Goal: Information Seeking & Learning: Learn about a topic

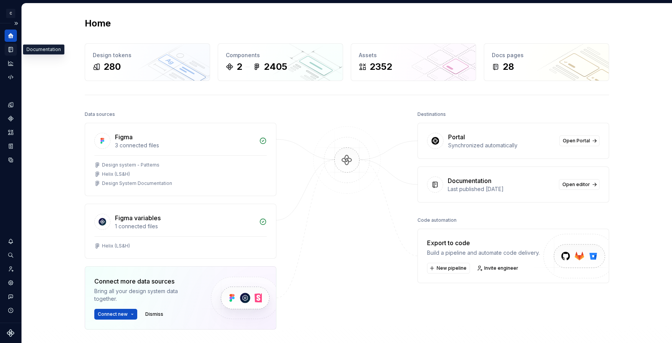
click at [9, 52] on icon "Documentation" at bounding box center [10, 49] width 7 height 7
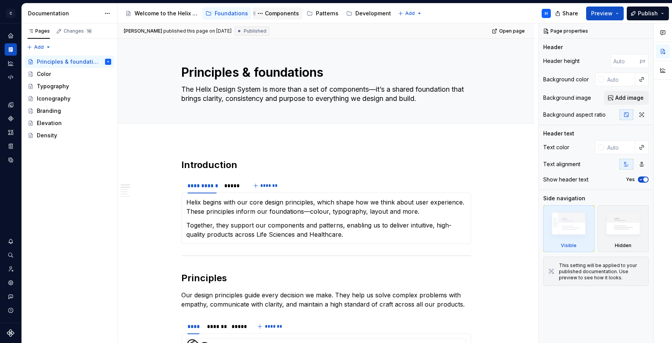
click at [281, 17] on div "Components" at bounding box center [277, 13] width 43 height 9
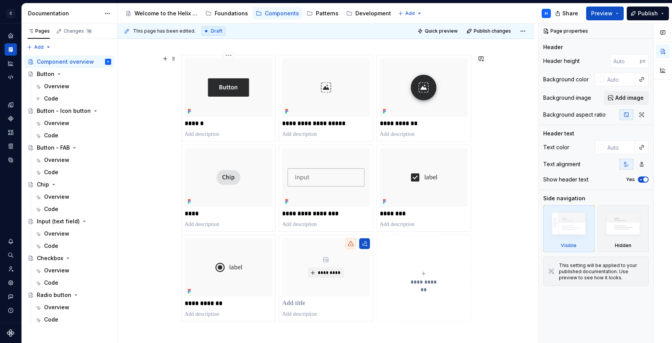
scroll to position [32, 0]
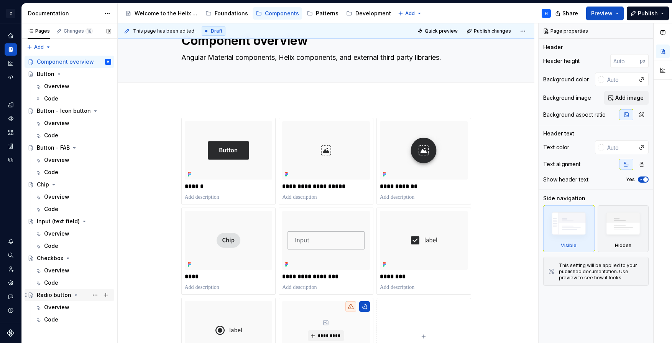
click at [43, 297] on div "Radio button" at bounding box center [54, 295] width 35 height 8
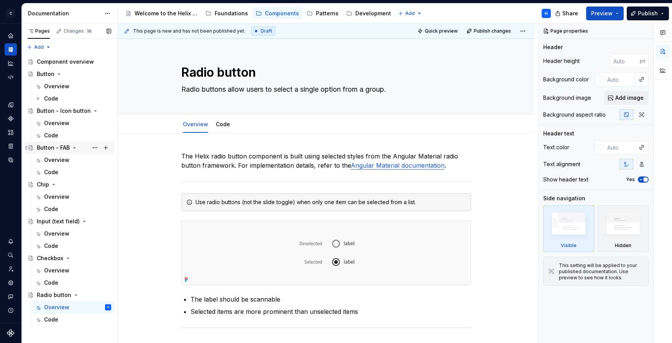
click at [45, 148] on div "Button - FAB" at bounding box center [53, 148] width 33 height 8
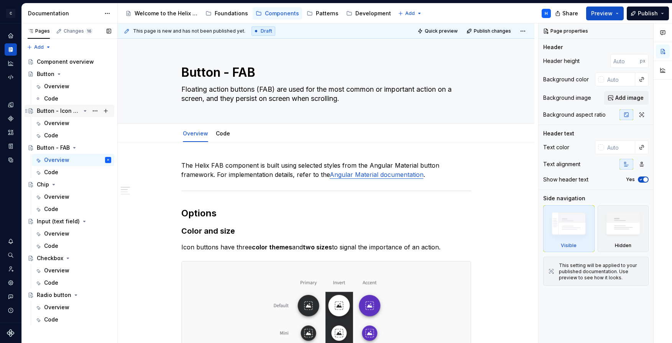
click at [53, 114] on div "Button - Icon button" at bounding box center [59, 111] width 44 height 8
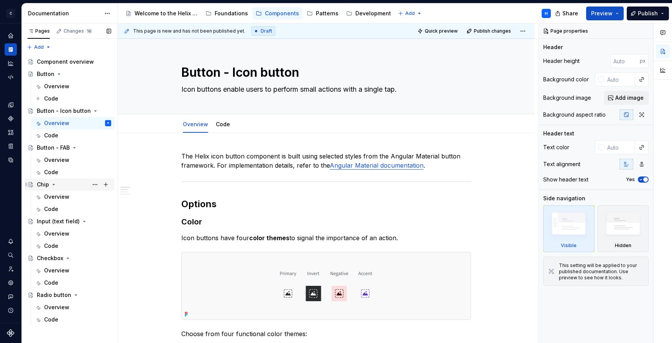
click at [44, 186] on div "Chip" at bounding box center [43, 185] width 12 height 8
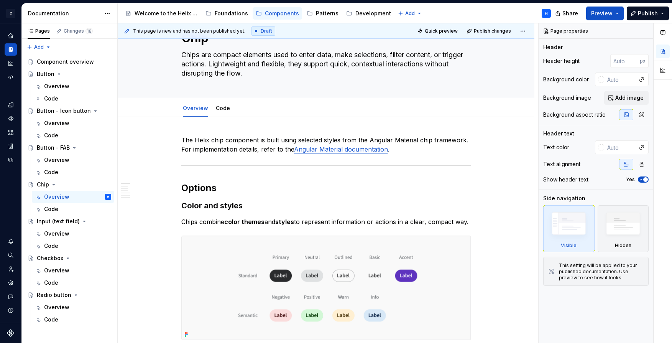
scroll to position [31, 0]
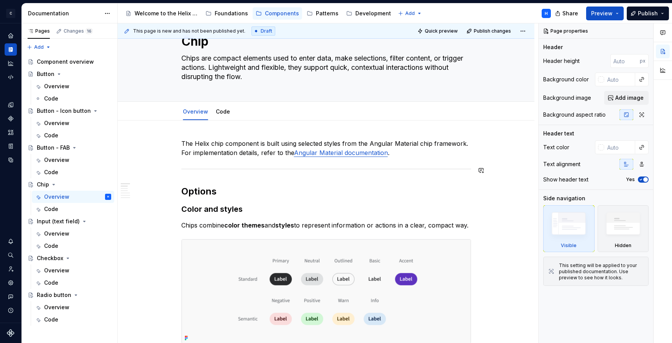
type textarea "*"
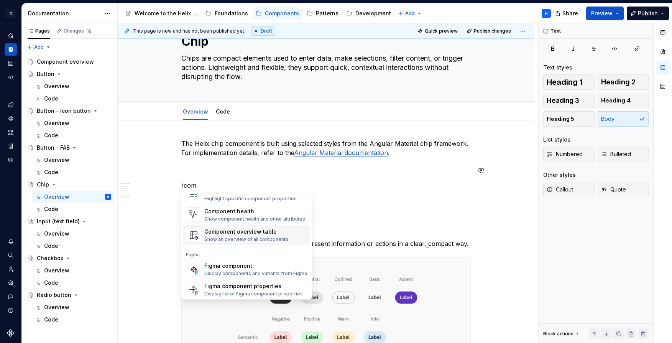
scroll to position [23, 0]
click at [229, 283] on div "Figma component properties" at bounding box center [253, 284] width 99 height 8
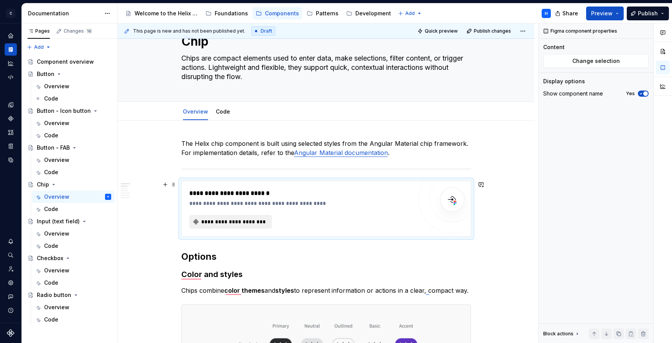
click at [261, 221] on span "**********" at bounding box center [234, 222] width 67 height 8
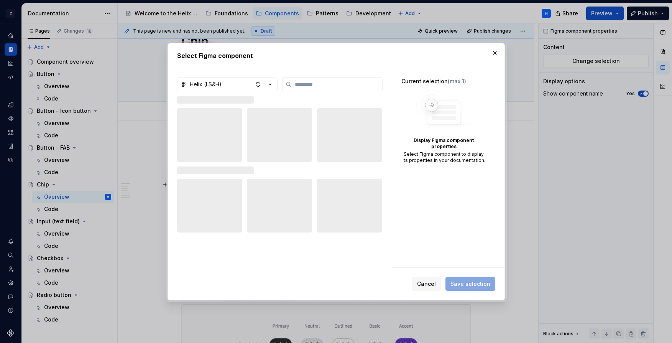
type textarea "*"
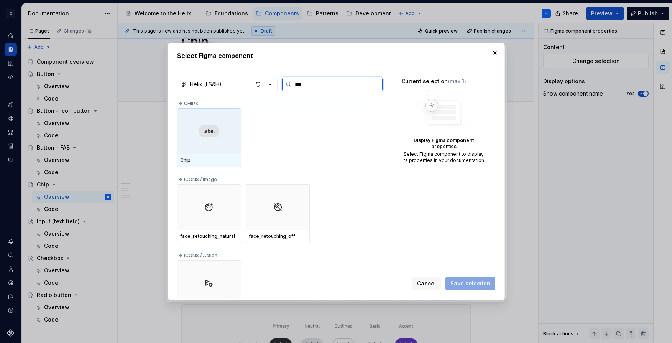
type input "****"
click at [214, 128] on img at bounding box center [209, 131] width 21 height 12
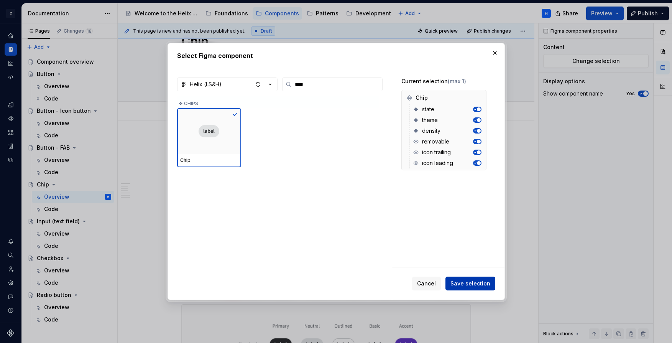
click at [470, 285] on span "Save selection" at bounding box center [470, 283] width 40 height 8
type textarea "*"
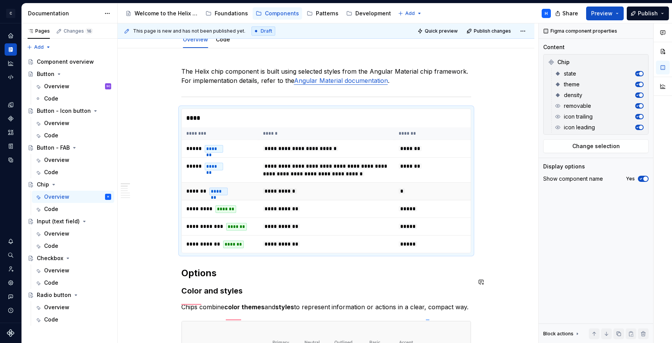
scroll to position [103, 0]
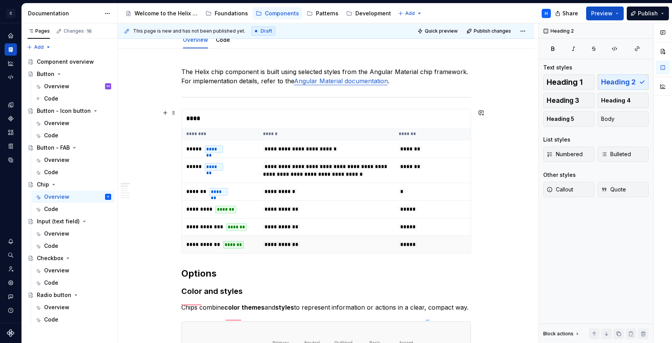
click at [446, 251] on td "*****" at bounding box center [432, 245] width 77 height 18
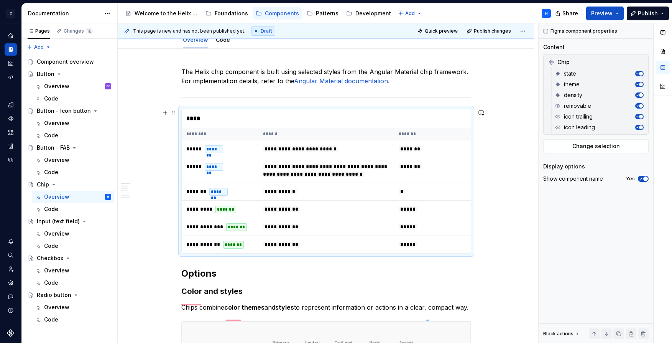
click at [169, 114] on button "button" at bounding box center [165, 112] width 11 height 11
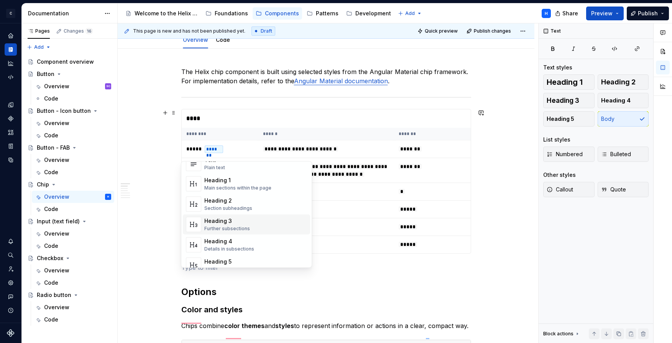
scroll to position [14, 0]
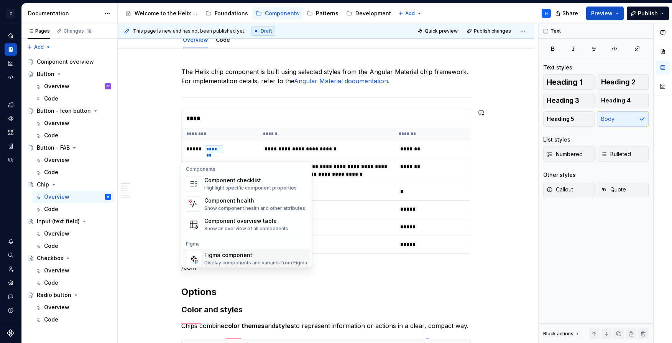
click at [231, 251] on div "Figma component" at bounding box center [255, 255] width 103 height 8
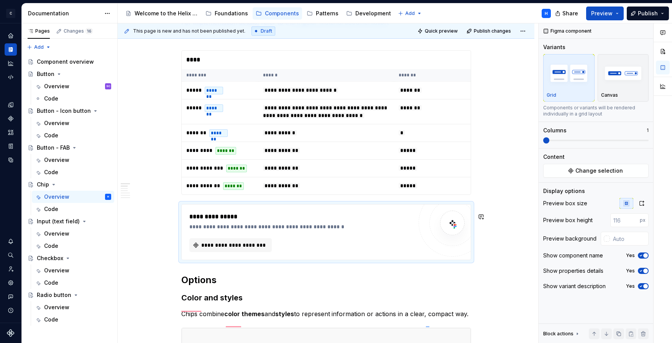
scroll to position [166, 0]
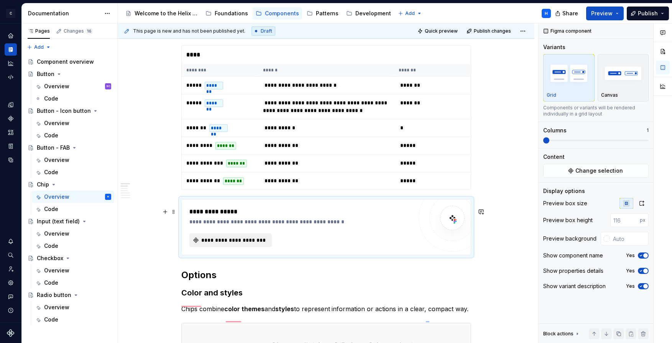
click at [258, 244] on span "**********" at bounding box center [234, 240] width 67 height 8
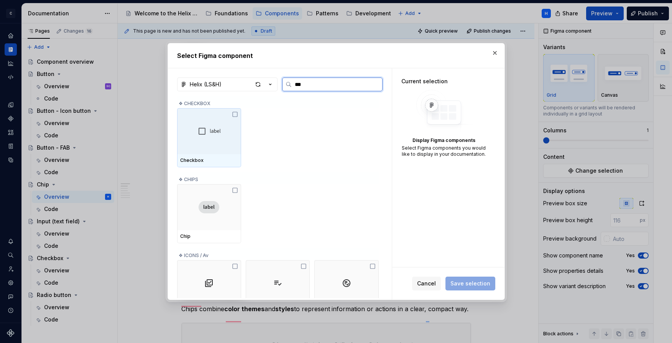
type input "****"
click at [215, 129] on img at bounding box center [209, 131] width 21 height 12
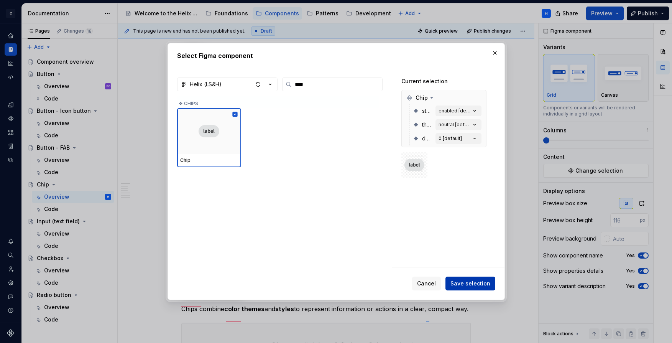
click at [468, 284] on span "Save selection" at bounding box center [470, 283] width 40 height 8
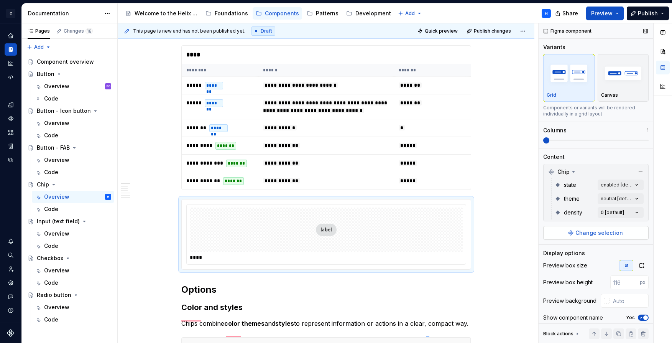
scroll to position [36, 0]
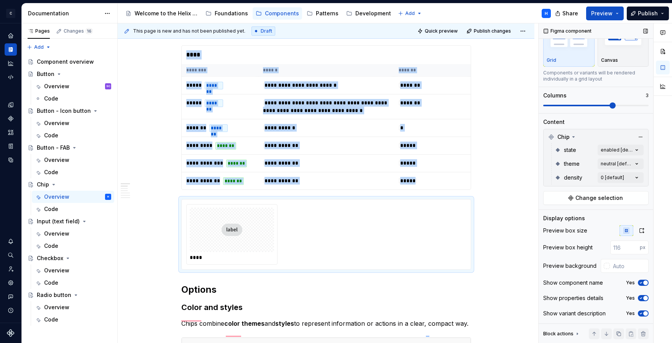
click at [610, 105] on span at bounding box center [613, 105] width 6 height 6
click at [615, 335] on button "button" at bounding box center [618, 333] width 11 height 11
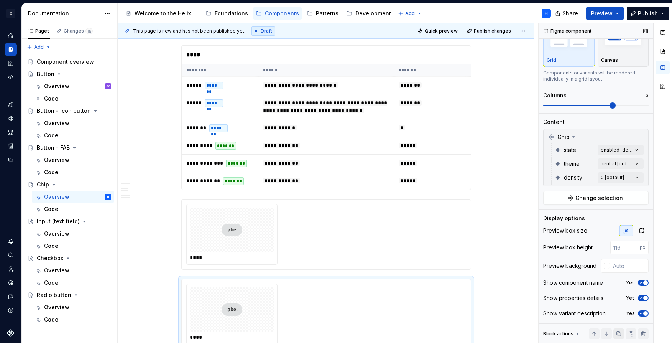
scroll to position [181, 0]
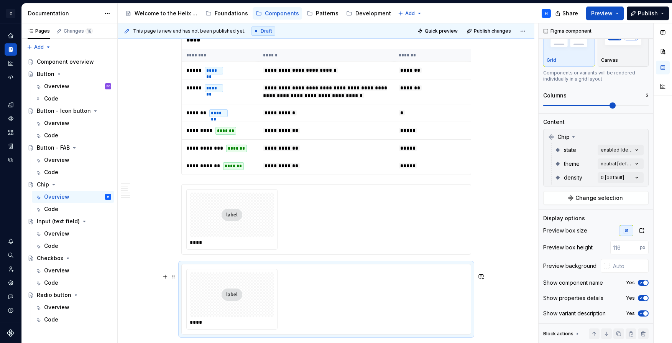
click at [434, 296] on div "****" at bounding box center [326, 299] width 280 height 61
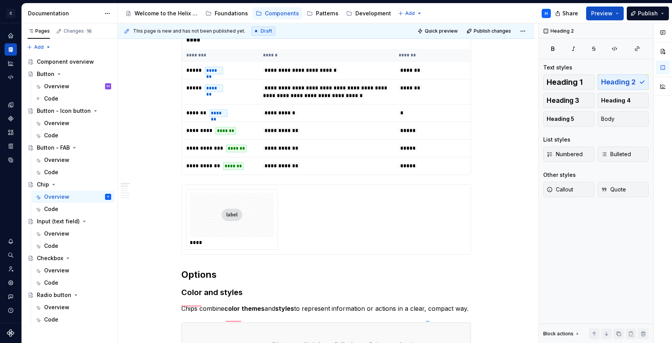
scroll to position [0, 0]
click at [371, 233] on div "****" at bounding box center [326, 219] width 280 height 61
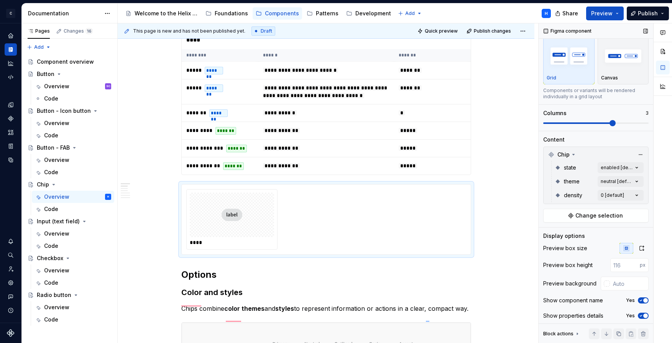
scroll to position [18, 0]
click at [583, 213] on span "Change selection" at bounding box center [599, 215] width 48 height 8
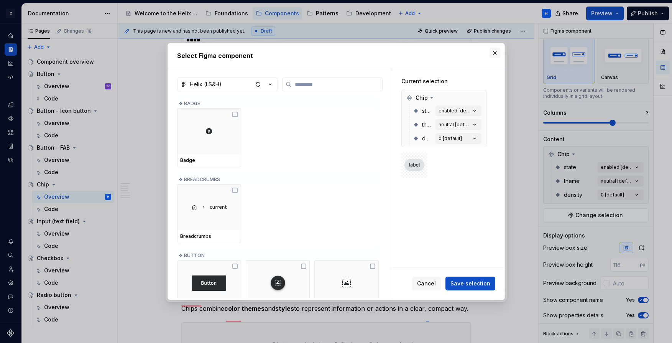
click at [495, 53] on button "button" at bounding box center [495, 53] width 11 height 11
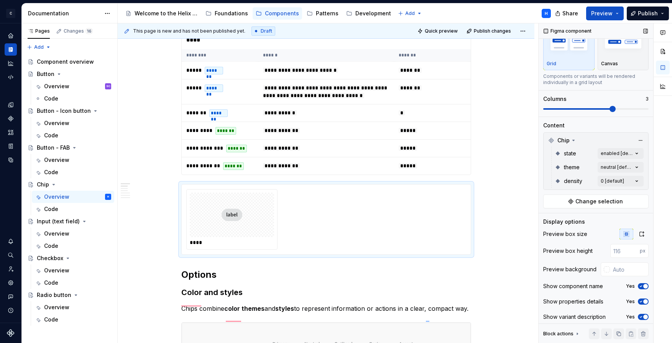
scroll to position [36, 0]
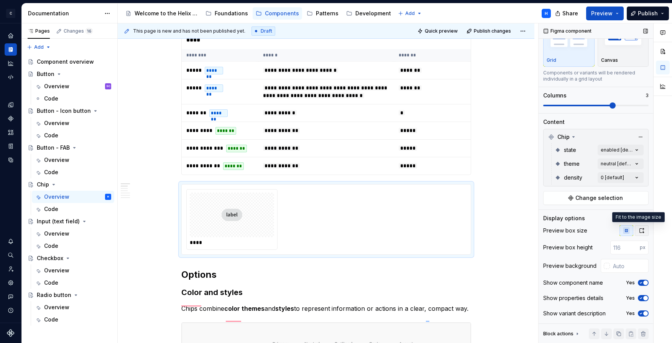
click at [639, 232] on button "button" at bounding box center [642, 230] width 14 height 11
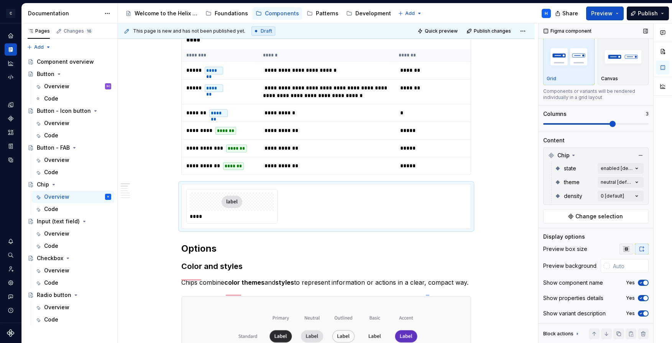
click at [623, 248] on icon "button" at bounding box center [626, 249] width 6 height 6
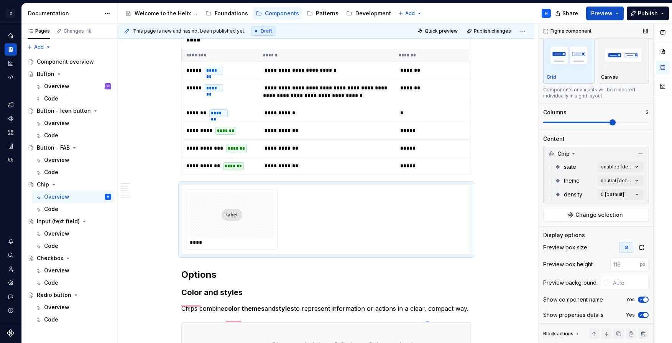
scroll to position [36, 0]
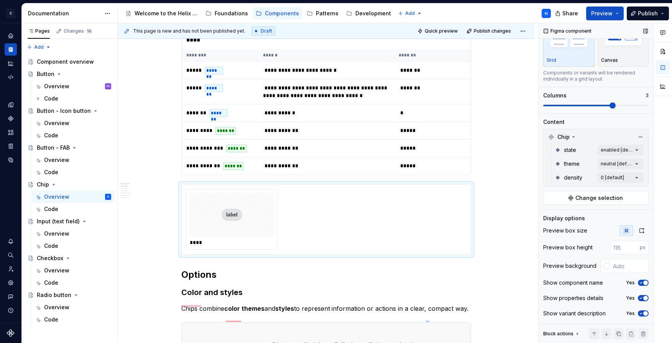
click at [638, 284] on icon "button" at bounding box center [641, 282] width 6 height 5
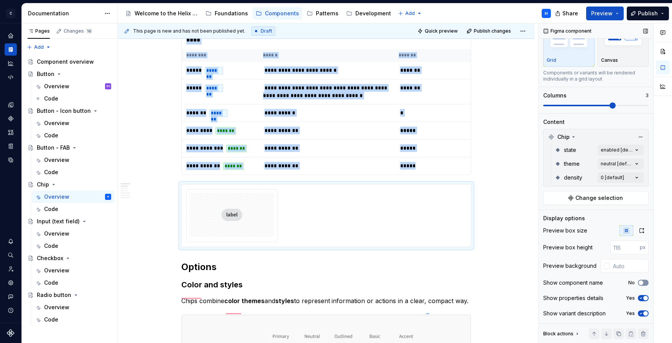
click at [639, 284] on span "button" at bounding box center [641, 282] width 5 height 5
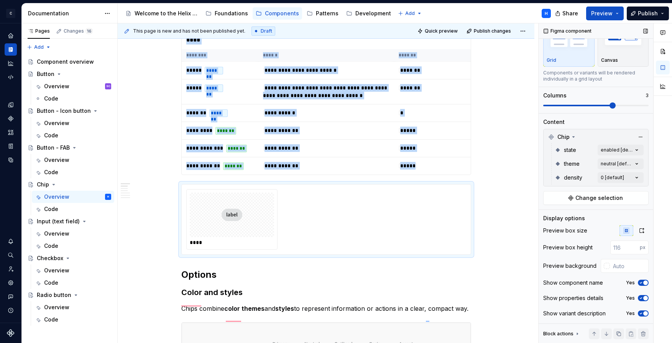
click at [643, 315] on span "button" at bounding box center [645, 313] width 5 height 5
click at [641, 315] on button "No" at bounding box center [643, 313] width 11 height 6
click at [565, 330] on div "Block actions" at bounding box center [558, 333] width 30 height 6
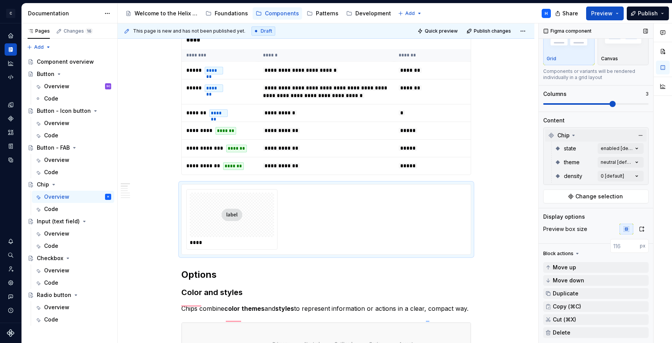
click at [570, 137] on icon at bounding box center [573, 135] width 6 height 6
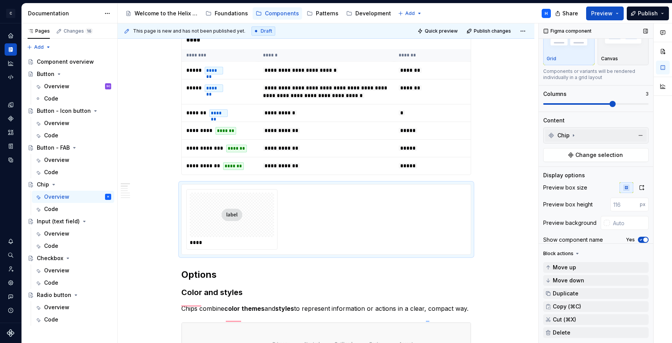
click at [570, 136] on icon at bounding box center [573, 135] width 6 height 6
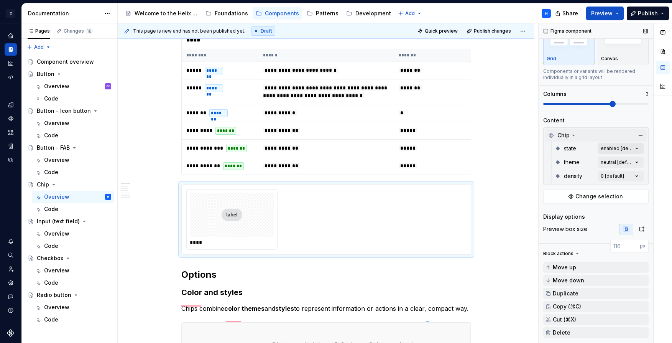
click at [633, 148] on div "Comments Open comments No comments yet Select ‘Comment’ from the block context …" at bounding box center [605, 183] width 133 height 320
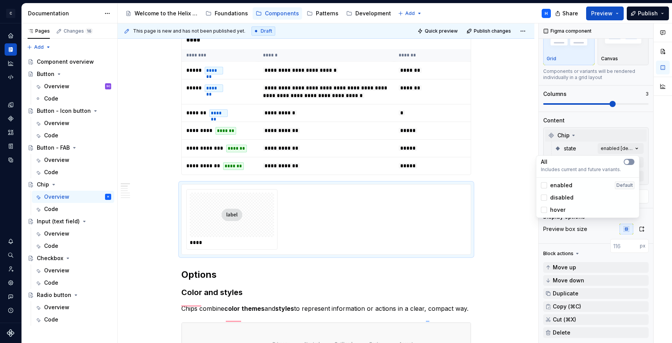
click at [628, 164] on button "button" at bounding box center [629, 162] width 11 height 6
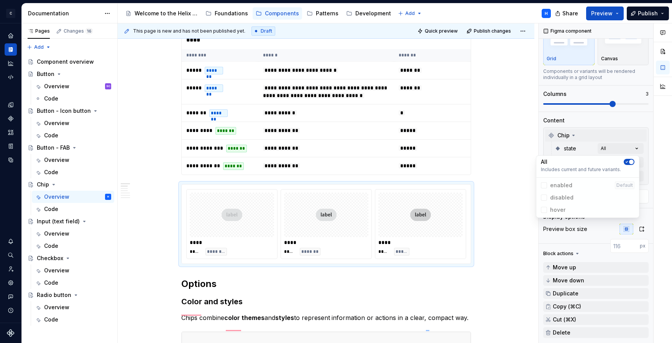
click at [626, 127] on div "Comments Open comments No comments yet Select ‘Comment’ from the block context …" at bounding box center [605, 183] width 133 height 320
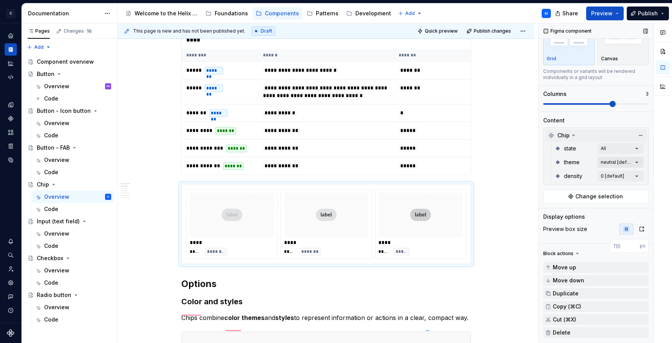
click at [636, 161] on div "Comments Open comments No comments yet Select ‘Comment’ from the block context …" at bounding box center [605, 183] width 133 height 320
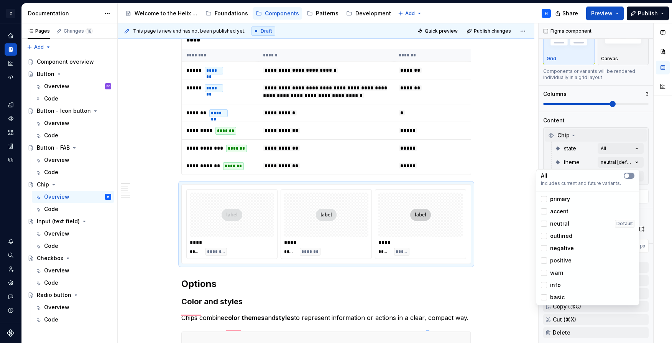
click at [627, 174] on span "button" at bounding box center [627, 175] width 5 height 5
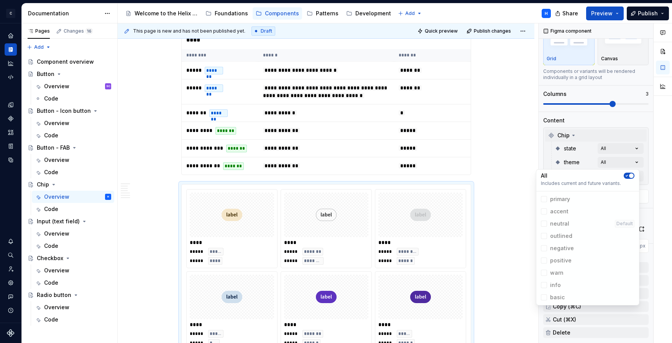
click at [647, 167] on div "Comments Open comments No comments yet Select ‘Comment’ from the block context …" at bounding box center [605, 183] width 133 height 320
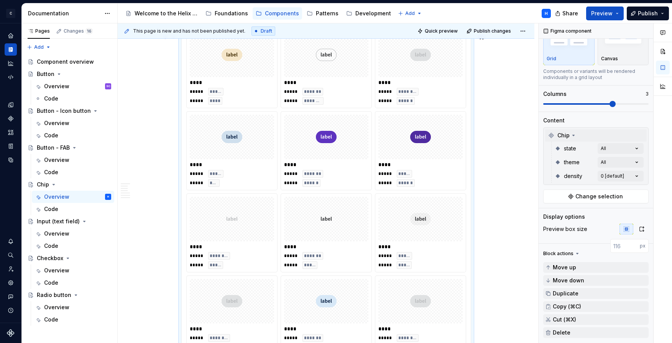
scroll to position [0, 0]
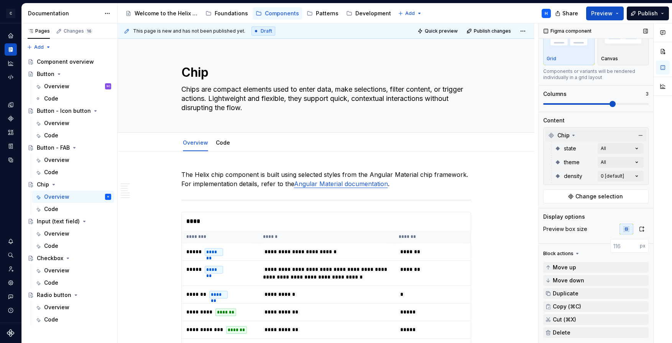
click at [633, 154] on div "state All" at bounding box center [599, 148] width 89 height 14
click at [632, 160] on div "Comments Open comments No comments yet Select ‘Comment’ from the block context …" at bounding box center [605, 183] width 133 height 320
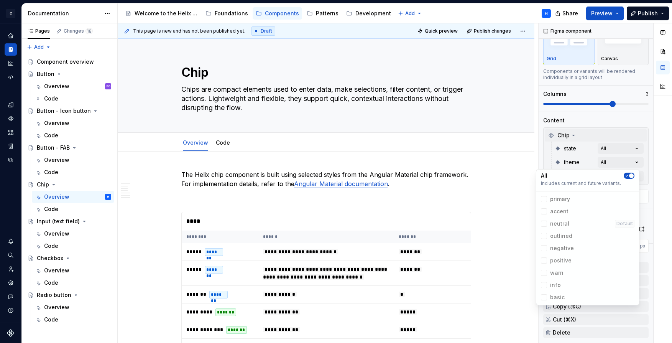
click at [625, 174] on icon "button" at bounding box center [627, 175] width 6 height 5
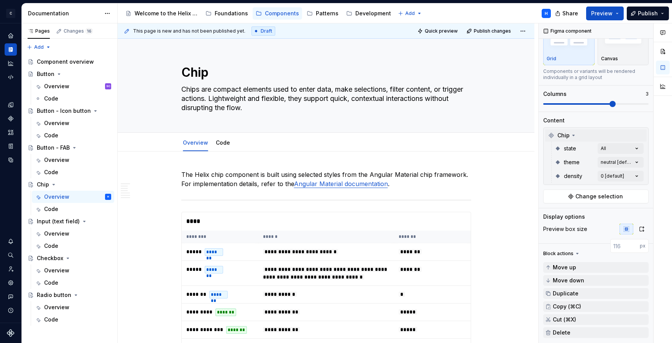
click at [631, 150] on div "Comments Open comments No comments yet Select ‘Comment’ from the block context …" at bounding box center [605, 183] width 133 height 320
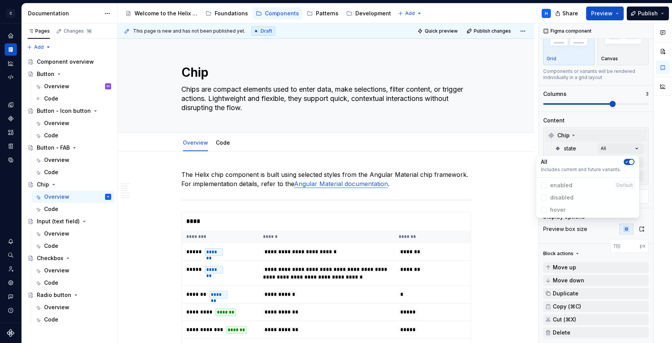
click at [625, 163] on icon "button" at bounding box center [627, 161] width 6 height 5
click at [531, 204] on html "C Helix H Design system data Documentation Accessibility guide for tree Page tr…" at bounding box center [336, 171] width 672 height 343
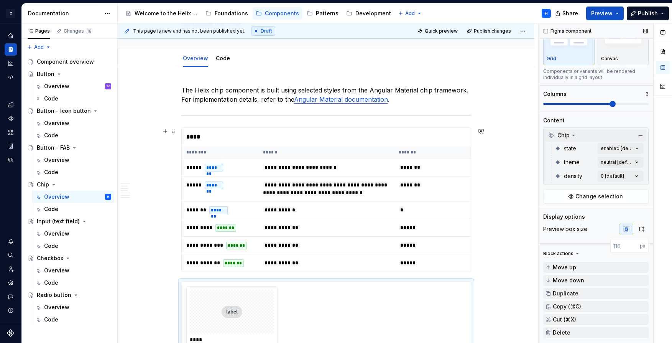
scroll to position [100, 0]
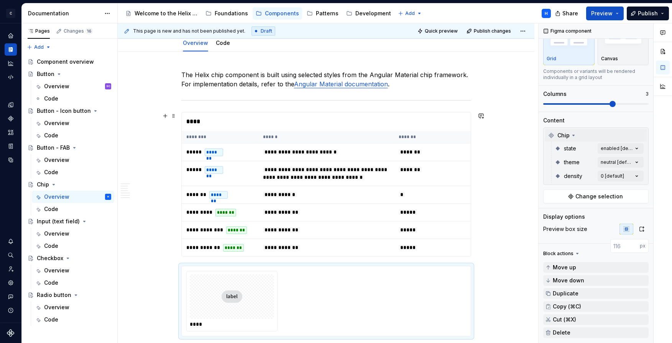
click at [235, 114] on div "****" at bounding box center [326, 121] width 289 height 18
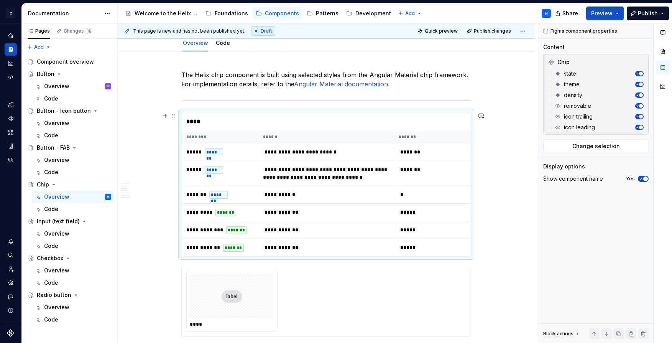
scroll to position [0, 0]
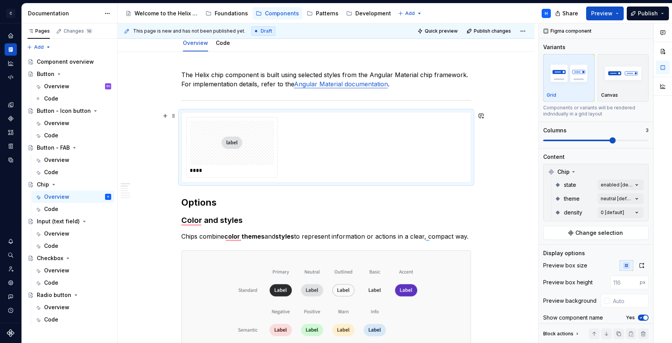
click at [396, 143] on div "****" at bounding box center [326, 147] width 280 height 61
click at [166, 117] on button "button" at bounding box center [165, 115] width 11 height 11
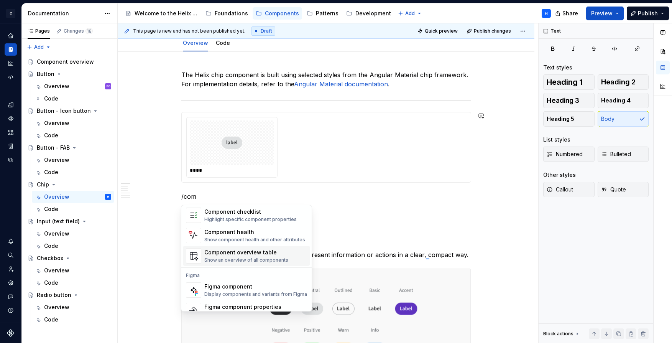
scroll to position [23, 0]
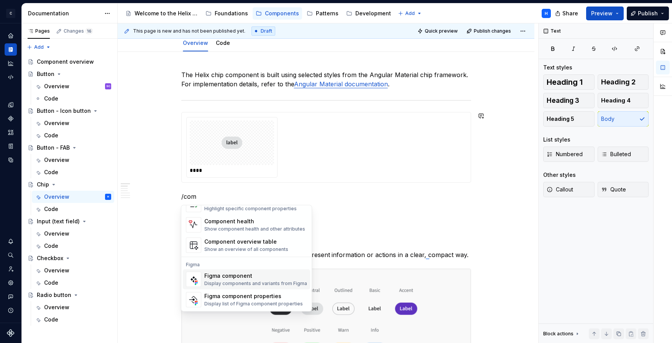
click at [237, 277] on div "Figma component" at bounding box center [255, 276] width 103 height 8
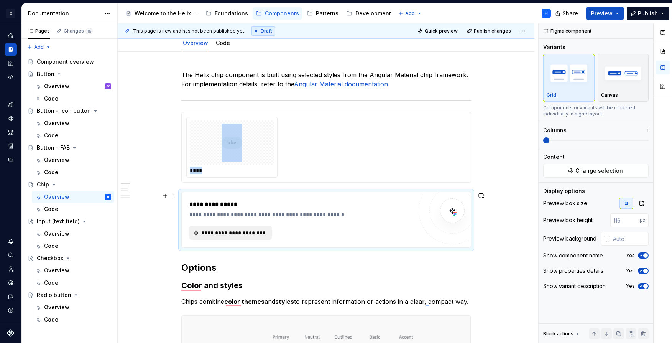
click at [228, 234] on span "**********" at bounding box center [234, 233] width 67 height 8
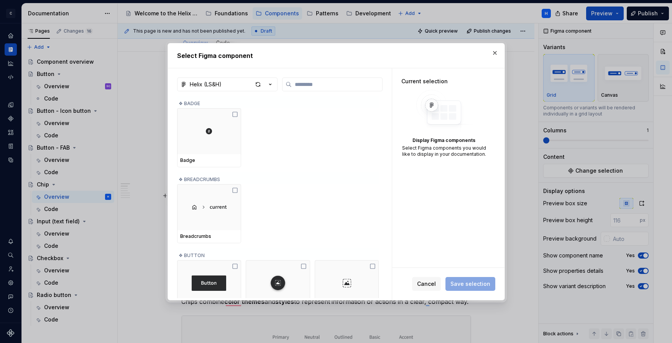
type textarea "*"
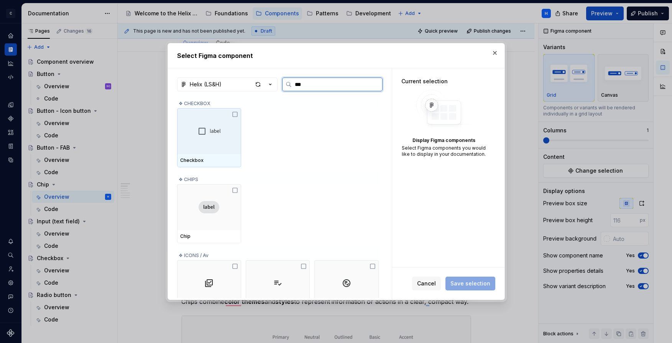
type input "****"
click at [229, 122] on div at bounding box center [209, 131] width 64 height 46
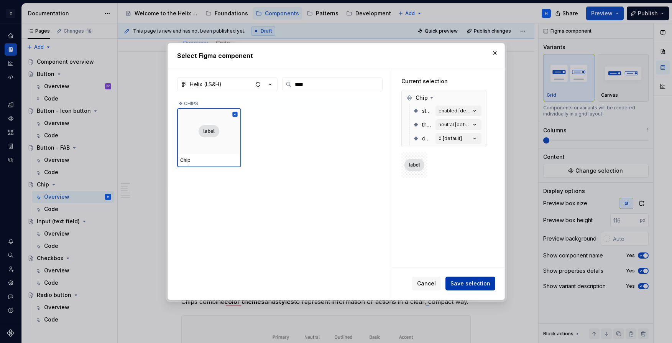
click at [470, 283] on span "Save selection" at bounding box center [470, 283] width 40 height 8
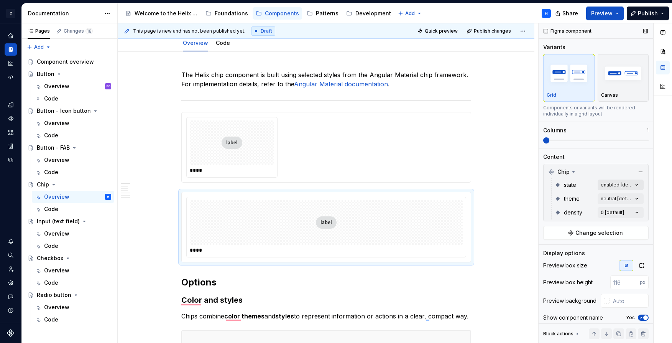
click at [632, 184] on div "Comments Open comments No comments yet Select ‘Comment’ from the block context …" at bounding box center [605, 183] width 133 height 320
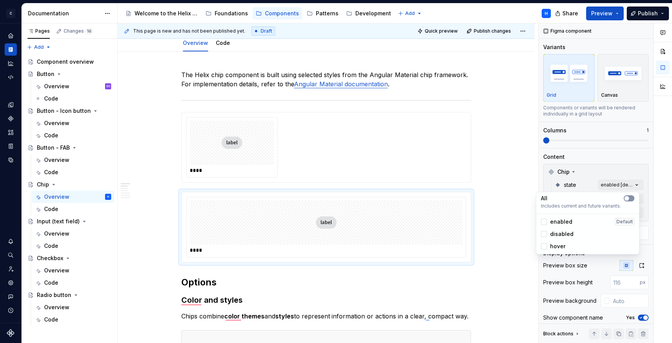
click at [630, 197] on button "button" at bounding box center [629, 198] width 11 height 6
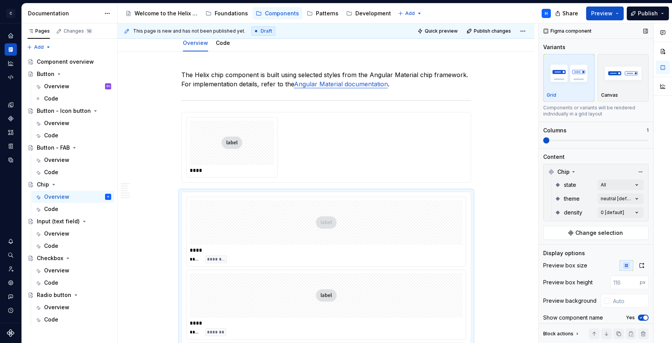
drag, startPoint x: 549, startPoint y: 139, endPoint x: 574, endPoint y: 141, distance: 24.6
click at [574, 141] on div "Comments Open comments No comments yet Select ‘Comment’ from the block context …" at bounding box center [605, 183] width 133 height 320
click at [573, 141] on span at bounding box center [595, 140] width 105 height 6
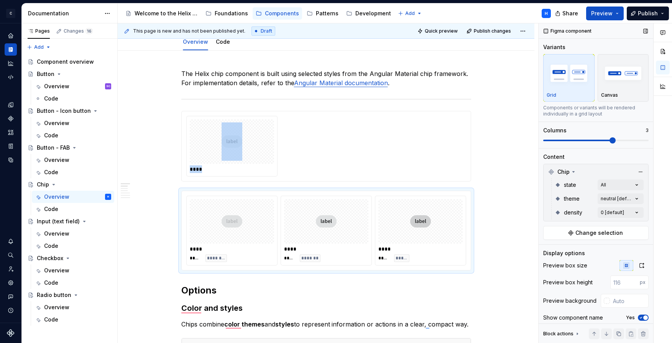
click at [610, 139] on span at bounding box center [613, 140] width 6 height 6
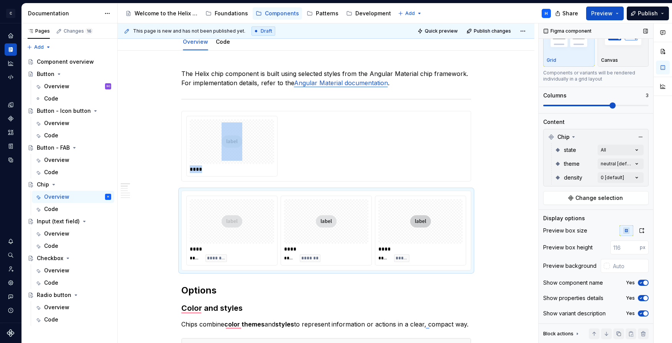
scroll to position [36, 0]
click at [643, 282] on span "button" at bounding box center [645, 282] width 5 height 5
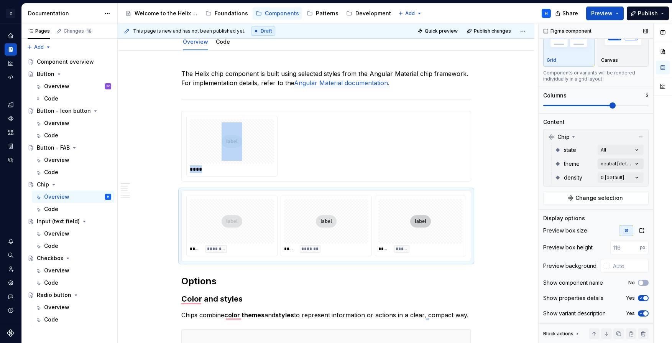
click at [634, 163] on div "Comments Open comments No comments yet Select ‘Comment’ from the block context …" at bounding box center [605, 183] width 133 height 320
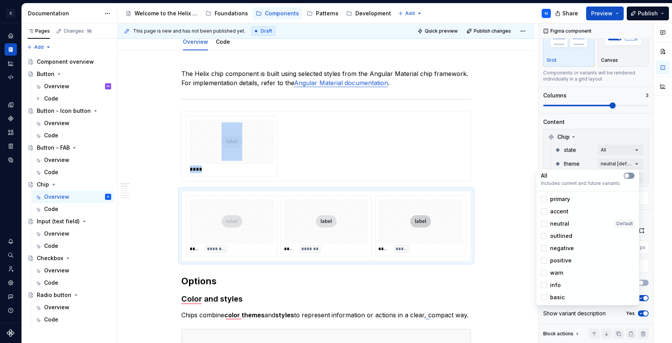
click at [632, 175] on button "button" at bounding box center [629, 176] width 11 height 6
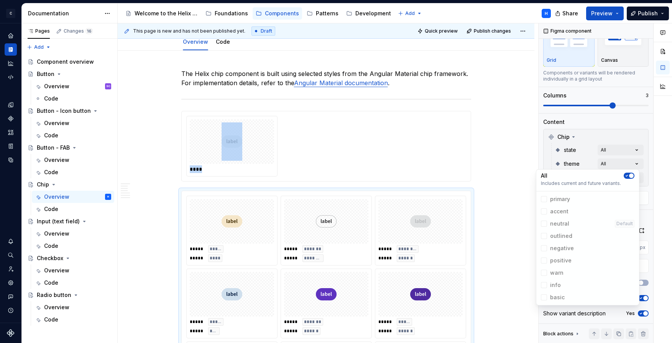
click at [646, 153] on div "Comments Open comments No comments yet Select ‘Comment’ from the block context …" at bounding box center [605, 183] width 133 height 320
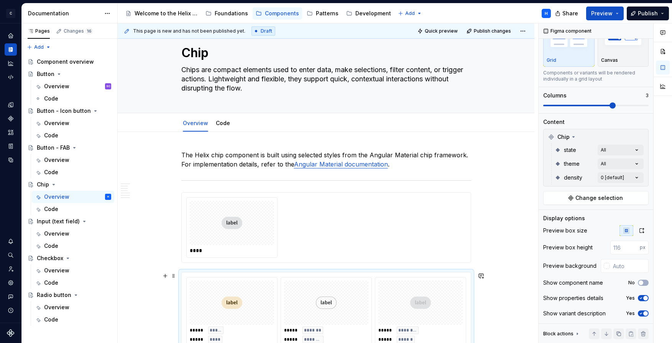
scroll to position [49, 0]
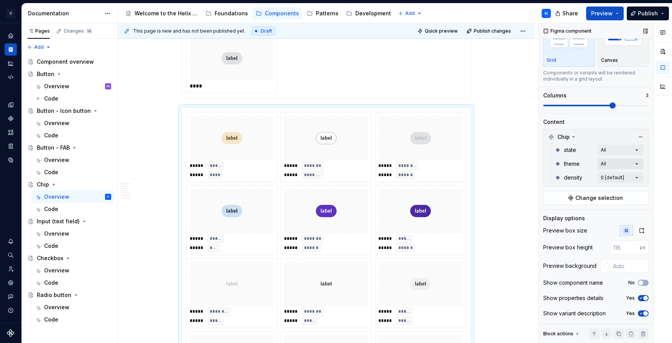
click at [635, 162] on div "Comments Open comments No comments yet Select ‘Comment’ from the block context …" at bounding box center [605, 183] width 133 height 320
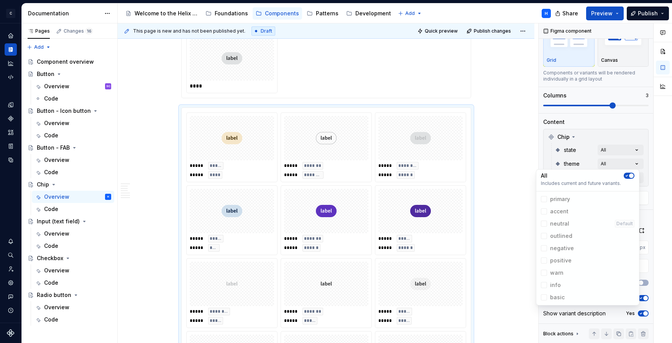
click at [633, 176] on span "button" at bounding box center [631, 175] width 5 height 5
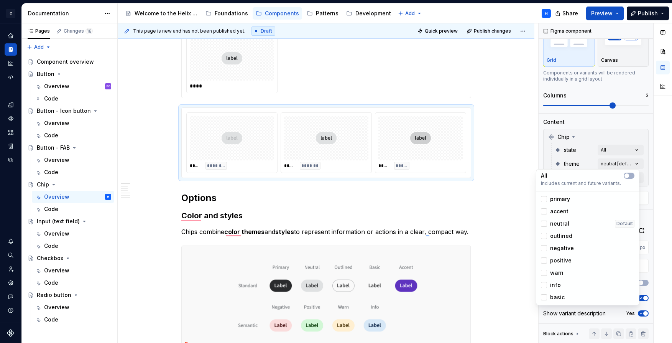
click at [649, 169] on div "Comments Open comments No comments yet Select ‘Comment’ from the block context …" at bounding box center [605, 183] width 133 height 320
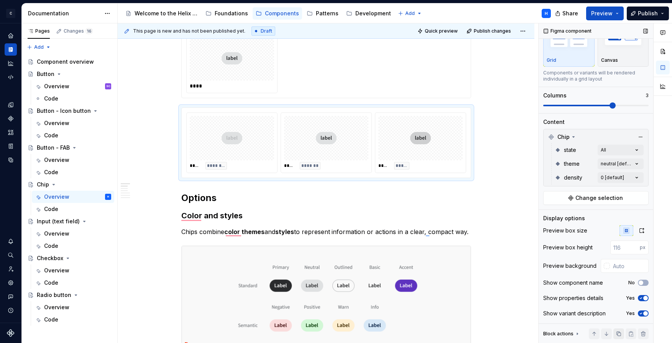
click at [615, 335] on button "button" at bounding box center [618, 333] width 11 height 11
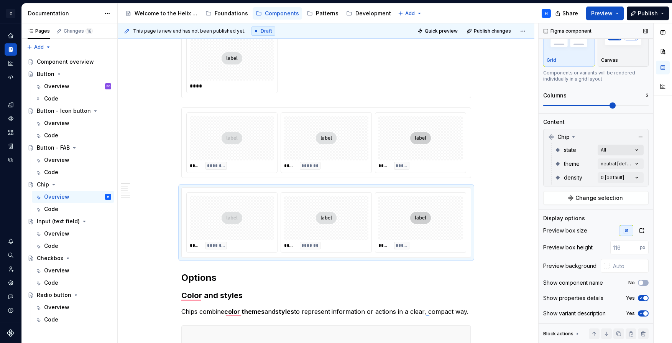
click at [625, 147] on div "Comments Open comments No comments yet Select ‘Comment’ from the block context …" at bounding box center [605, 183] width 133 height 320
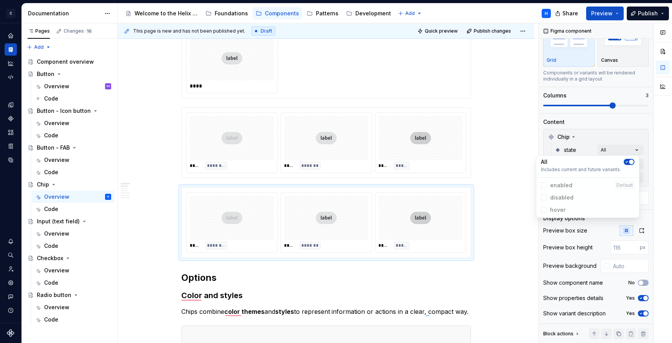
click at [628, 160] on icon "button" at bounding box center [627, 161] width 6 height 5
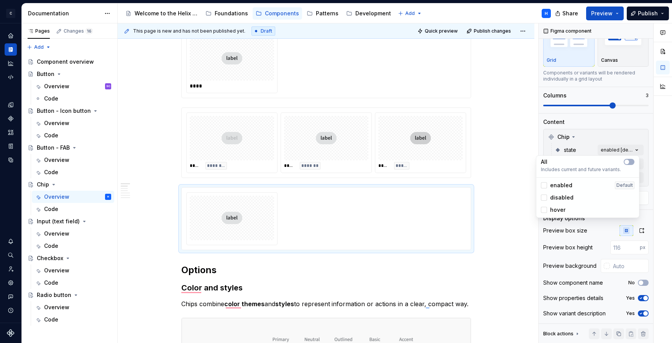
click at [643, 157] on div "Comments Open comments No comments yet Select ‘Comment’ from the block context …" at bounding box center [605, 183] width 133 height 320
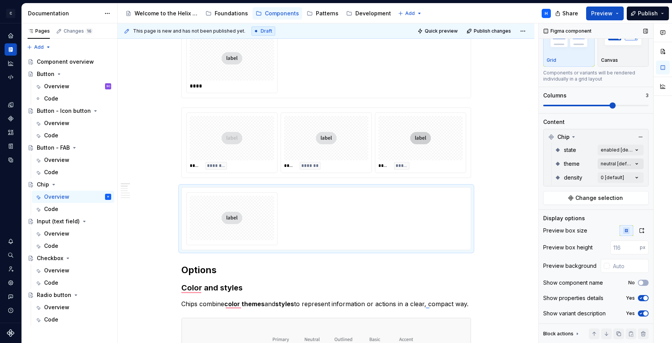
click at [631, 162] on div "Comments Open comments No comments yet Select ‘Comment’ from the block context …" at bounding box center [605, 183] width 133 height 320
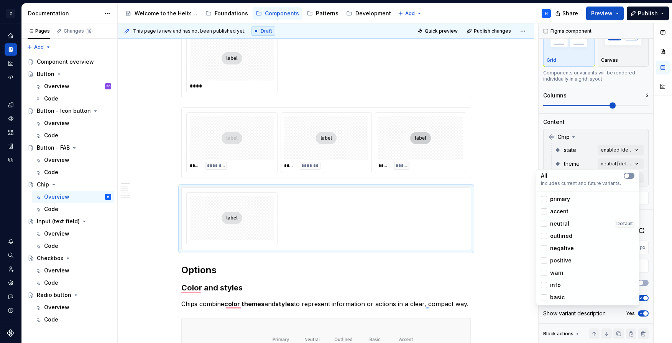
click at [631, 174] on button "button" at bounding box center [629, 176] width 11 height 6
type textarea "*"
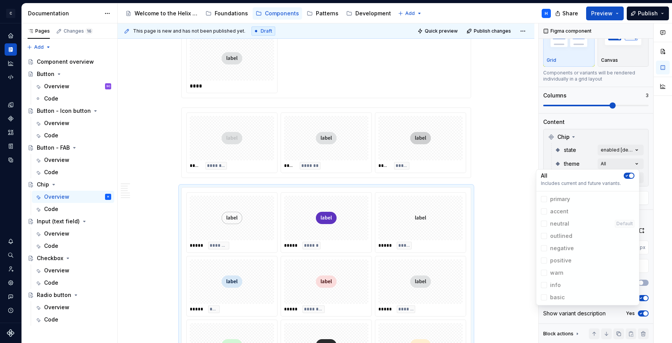
click at [655, 173] on div at bounding box center [663, 183] width 18 height 320
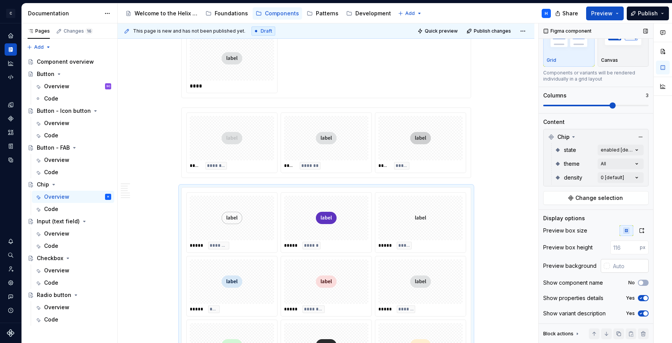
click at [604, 265] on div at bounding box center [607, 266] width 6 height 6
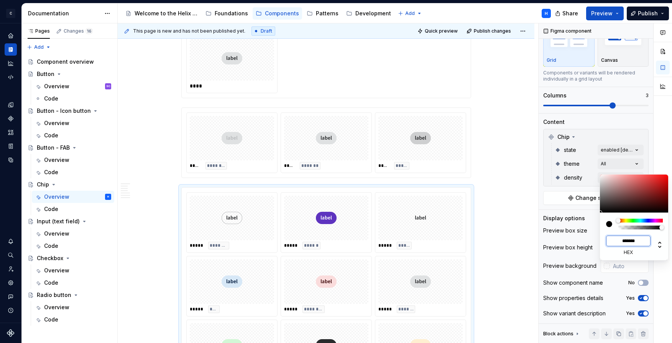
click at [628, 241] on input "*******" at bounding box center [628, 240] width 44 height 11
paste input
type input "#F2F2F2"
type input "*******"
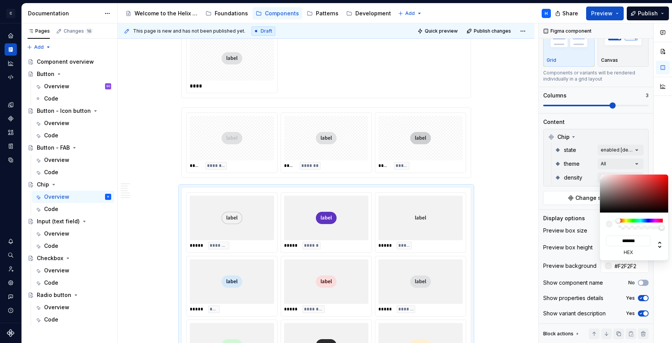
click at [654, 154] on div at bounding box center [663, 183] width 18 height 320
click at [644, 152] on div "Comments Open comments No comments yet Select ‘Comment’ from the block context …" at bounding box center [605, 183] width 133 height 320
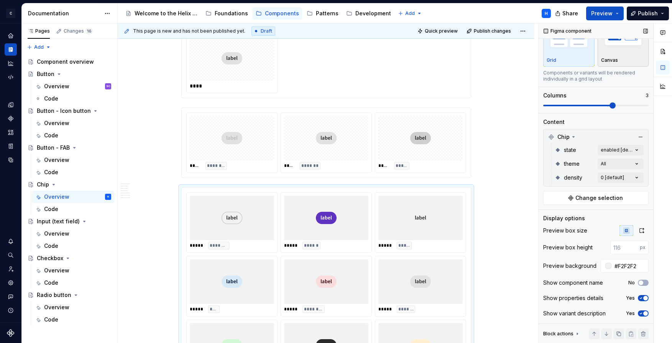
click at [612, 52] on div "button" at bounding box center [623, 38] width 44 height 31
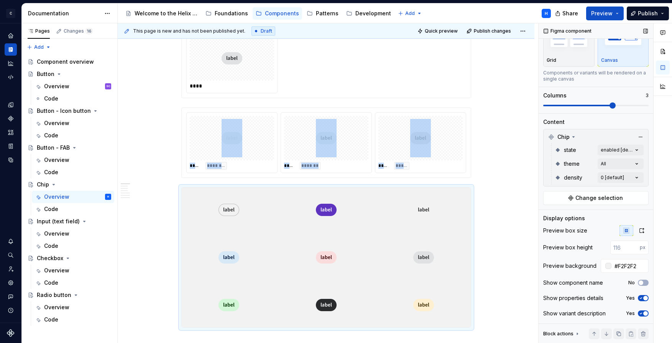
click at [643, 298] on span "button" at bounding box center [645, 298] width 5 height 5
click at [639, 298] on icon "button" at bounding box center [641, 298] width 6 height 5
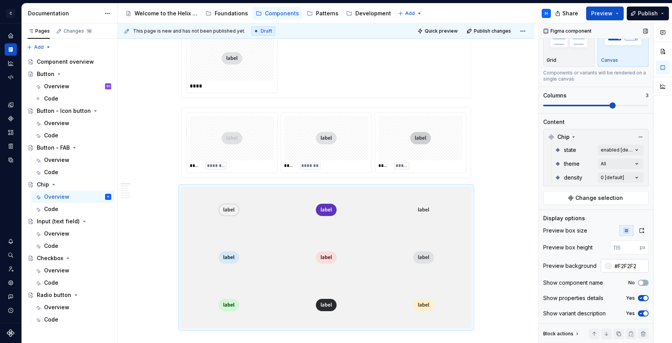
click at [605, 268] on div at bounding box center [608, 266] width 6 height 6
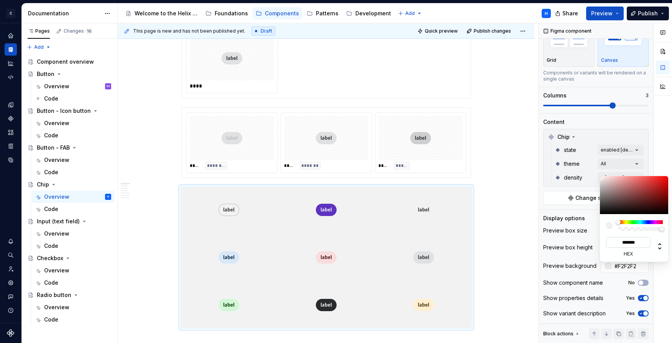
click at [632, 243] on input "*******" at bounding box center [628, 242] width 44 height 11
type input "***"
type input "#FFFFFF"
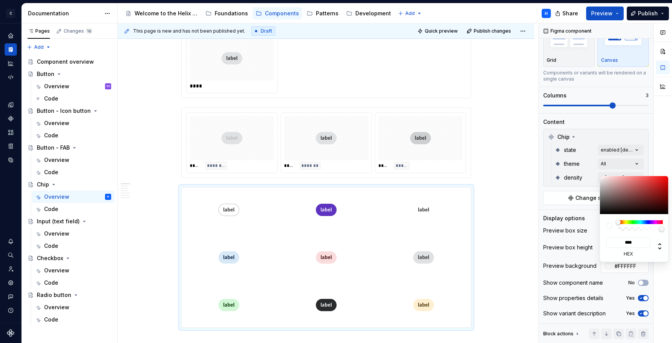
type input "*******"
click at [588, 255] on div "Comments Open comments No comments yet Select ‘Comment’ from the block context …" at bounding box center [605, 183] width 133 height 320
click at [633, 242] on input "*******" at bounding box center [628, 242] width 44 height 11
paste input
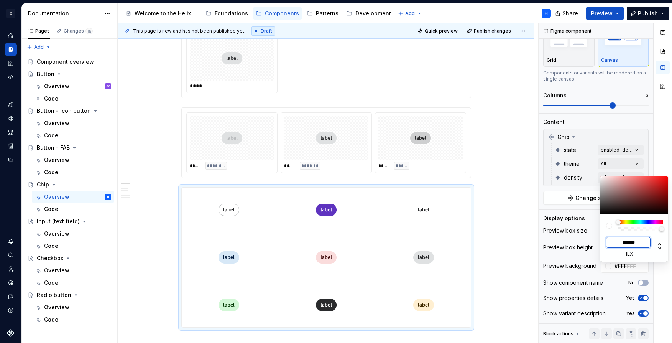
type input "#F2F2F2"
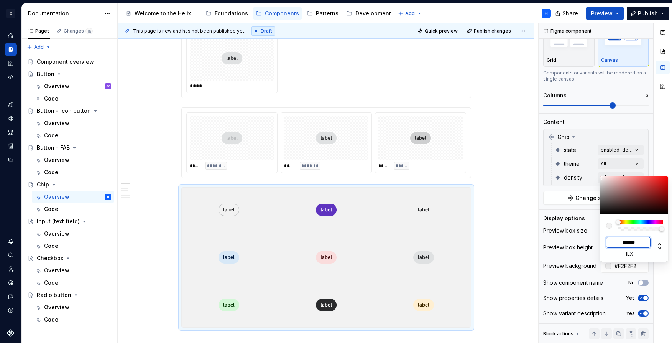
type input "*******"
click at [590, 251] on div "Comments Open comments No comments yet Select ‘Comment’ from the block context …" at bounding box center [605, 183] width 133 height 320
click at [482, 209] on html "C Helix H Design system data Documentation Accessibility guide for tree Page tr…" at bounding box center [336, 171] width 672 height 343
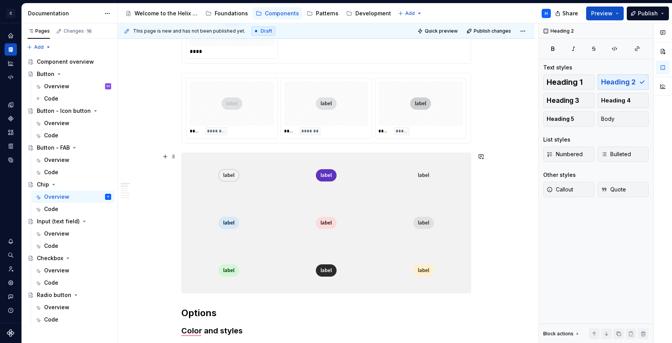
scroll to position [259, 0]
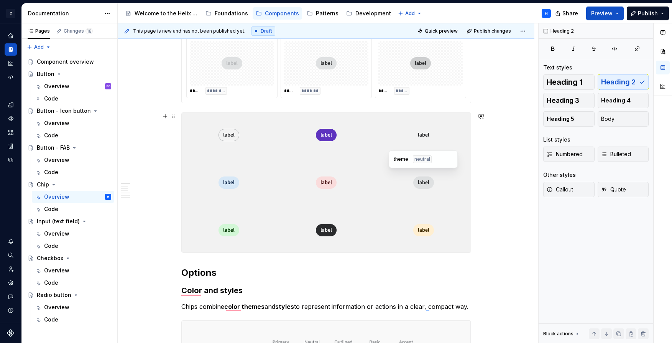
click at [411, 153] on div "theme neutral" at bounding box center [423, 159] width 69 height 18
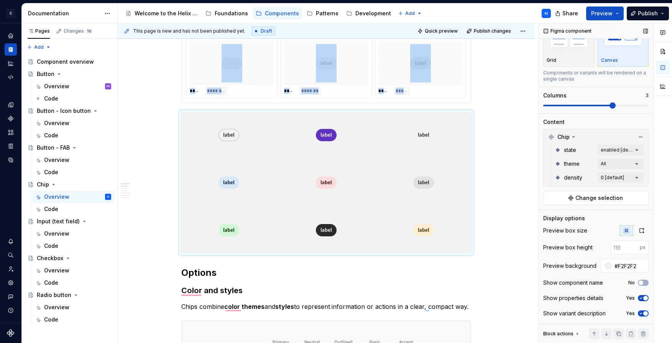
scroll to position [36, 0]
click at [641, 283] on button "No" at bounding box center [643, 282] width 11 height 6
click at [643, 283] on span "button" at bounding box center [645, 282] width 5 height 5
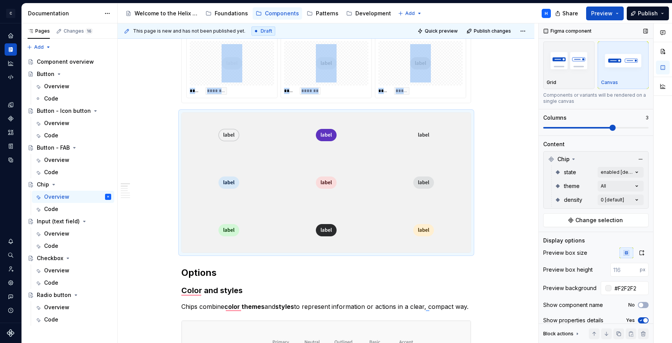
scroll to position [0, 0]
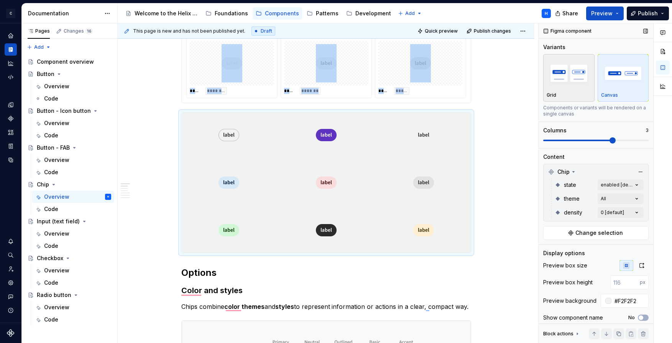
click at [556, 86] on img "button" at bounding box center [569, 73] width 44 height 28
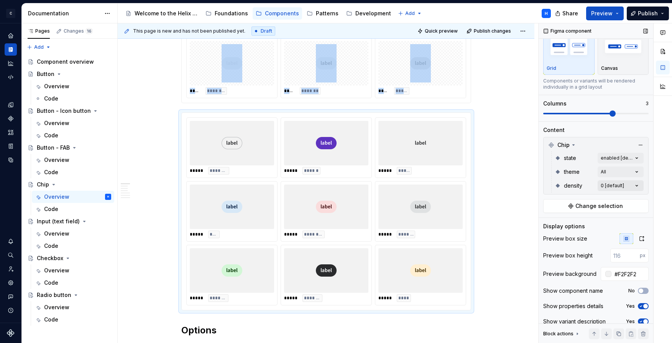
scroll to position [36, 0]
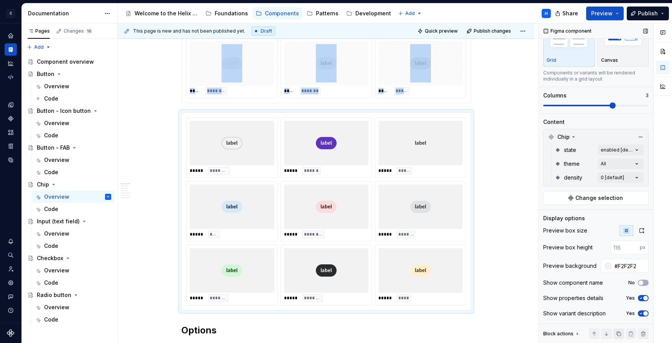
click at [616, 336] on button "button" at bounding box center [618, 333] width 11 height 11
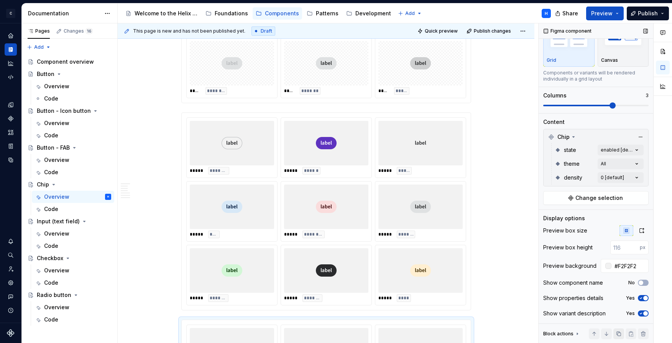
scroll to position [433, 0]
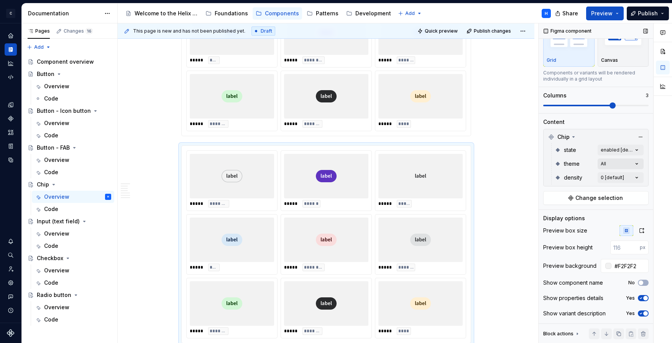
click at [628, 162] on div "Comments Open comments No comments yet Select ‘Comment’ from the block context …" at bounding box center [605, 183] width 133 height 320
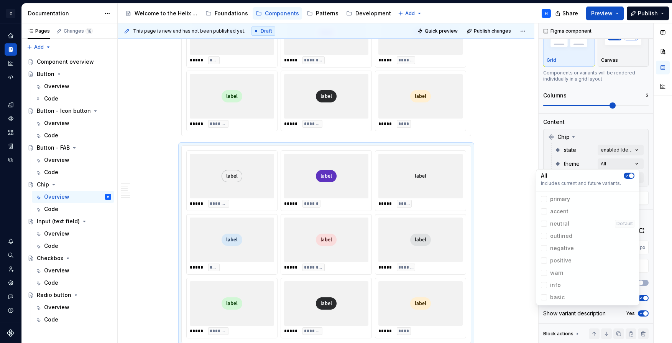
click at [629, 178] on button "button" at bounding box center [629, 176] width 11 height 6
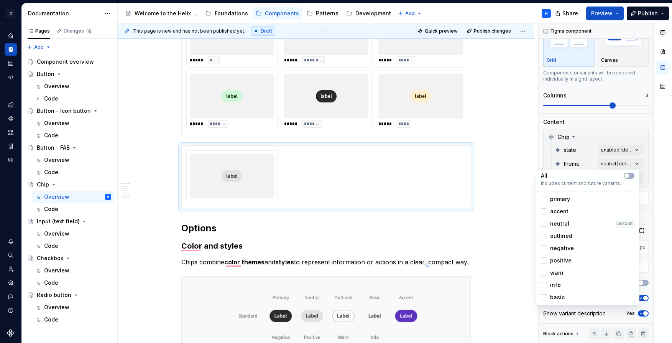
click at [641, 181] on div "Comments Open comments No comments yet Select ‘Comment’ from the block context …" at bounding box center [605, 183] width 133 height 320
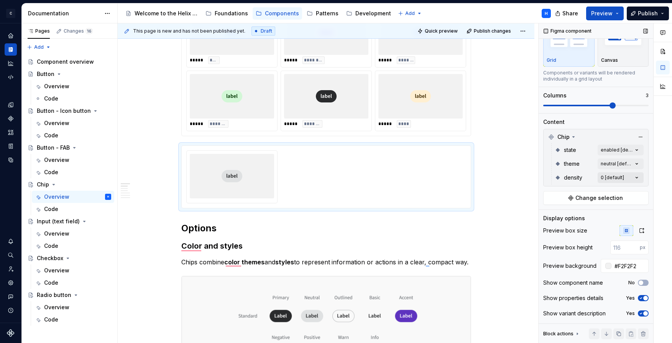
click at [625, 174] on div "Comments Open comments No comments yet Select ‘Comment’ from the block context …" at bounding box center [605, 183] width 133 height 320
click at [628, 192] on button "button" at bounding box center [629, 189] width 11 height 6
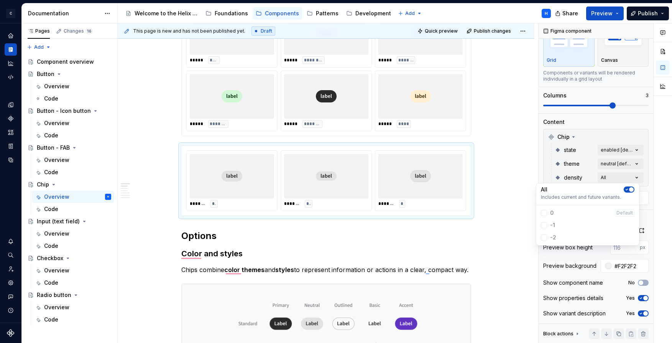
click at [649, 233] on div "Comments Open comments No comments yet Select ‘Comment’ from the block context …" at bounding box center [605, 183] width 133 height 320
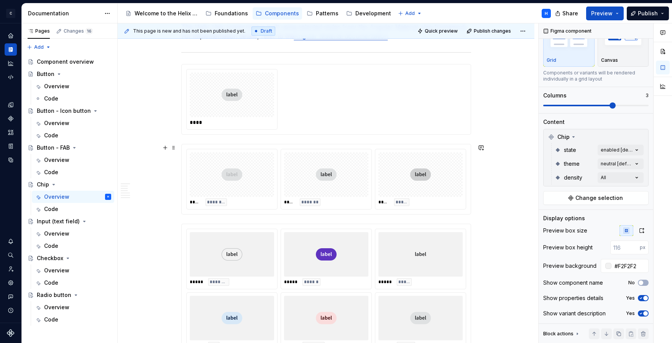
scroll to position [235, 0]
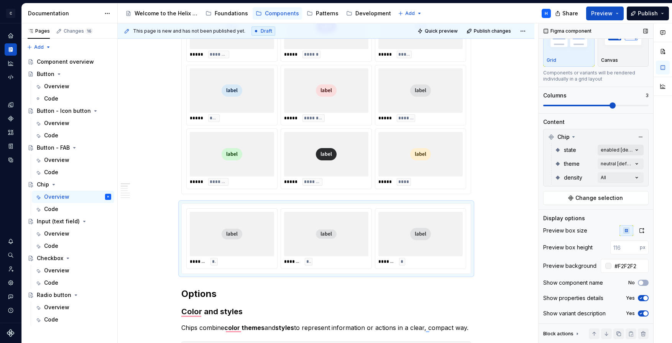
click at [610, 149] on div "Comments Open comments No comments yet Select ‘Comment’ from the block context …" at bounding box center [605, 183] width 133 height 320
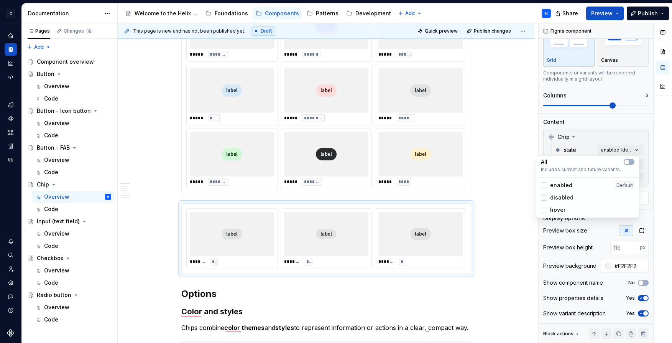
click at [546, 196] on div at bounding box center [544, 197] width 6 height 6
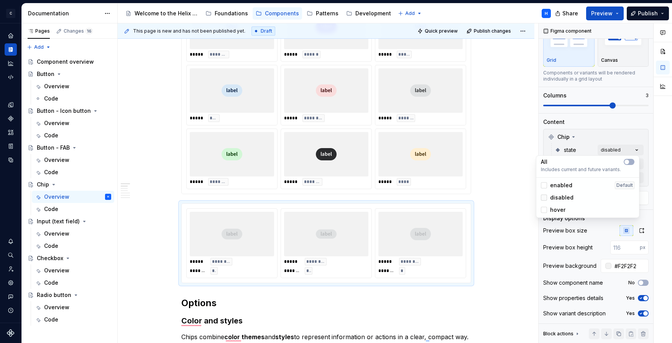
click at [544, 197] on icon at bounding box center [544, 197] width 0 height 0
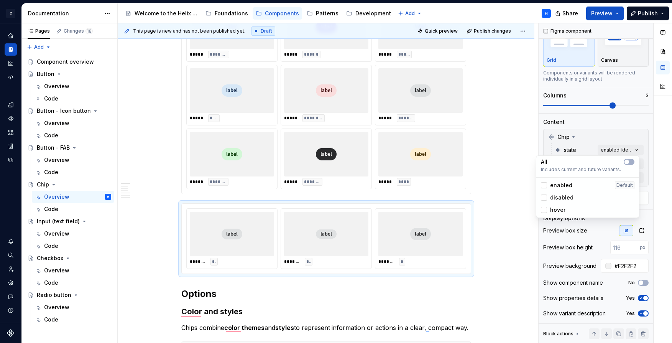
click at [639, 133] on div "Comments Open comments No comments yet Select ‘Comment’ from the block context …" at bounding box center [605, 183] width 133 height 320
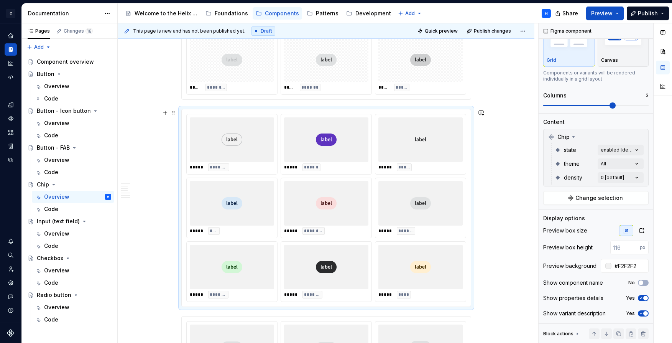
click at [468, 174] on div "***** ******** ***** ****** ***** ***** ***** **** ***** ******** ***** *******…" at bounding box center [326, 207] width 289 height 197
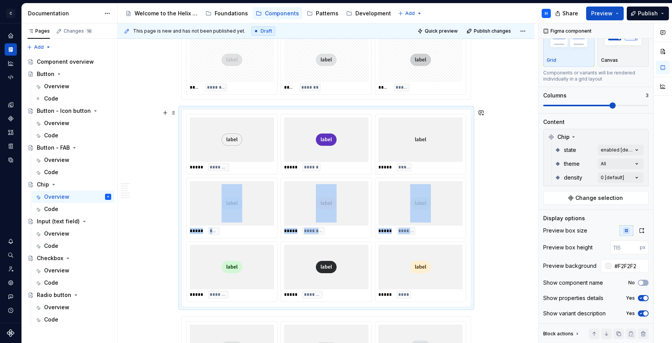
drag, startPoint x: 469, startPoint y: 175, endPoint x: 470, endPoint y: 226, distance: 51.0
click at [468, 229] on div "***** ******** ***** ****** ***** ***** ***** **** ***** ******** ***** *******…" at bounding box center [326, 207] width 289 height 197
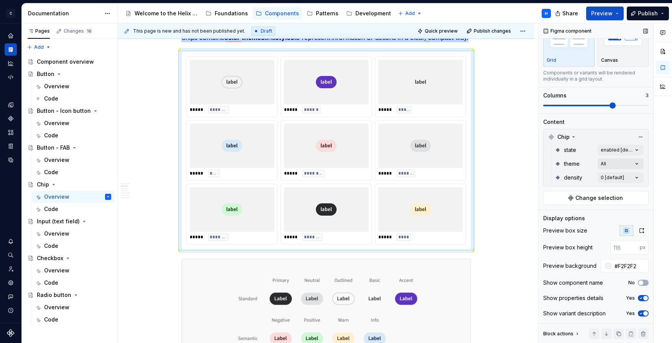
click at [623, 162] on div "Comments Open comments No comments yet Select ‘Comment’ from the block context …" at bounding box center [605, 183] width 133 height 320
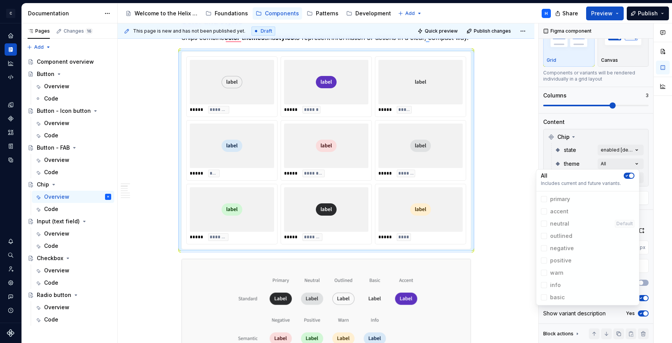
click at [545, 284] on span "info" at bounding box center [588, 285] width 100 height 12
click at [628, 170] on div "All Includes current and future variants. primary accent neutral Default outlin…" at bounding box center [588, 237] width 104 height 136
click at [545, 283] on span "info" at bounding box center [588, 285] width 100 height 12
click at [546, 281] on span "info" at bounding box center [588, 285] width 100 height 12
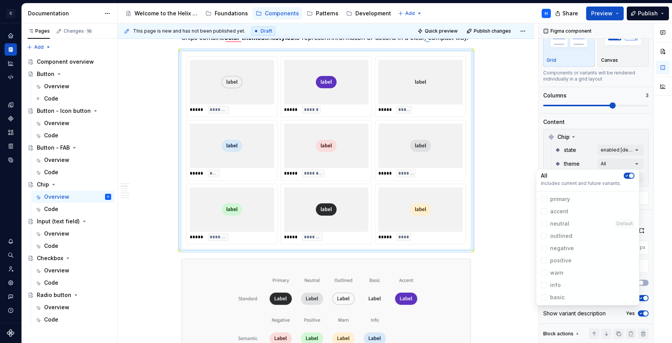
click at [546, 281] on span "info" at bounding box center [588, 285] width 100 height 12
click at [545, 281] on span "info" at bounding box center [588, 285] width 100 height 12
click at [627, 174] on icon "button" at bounding box center [627, 175] width 6 height 5
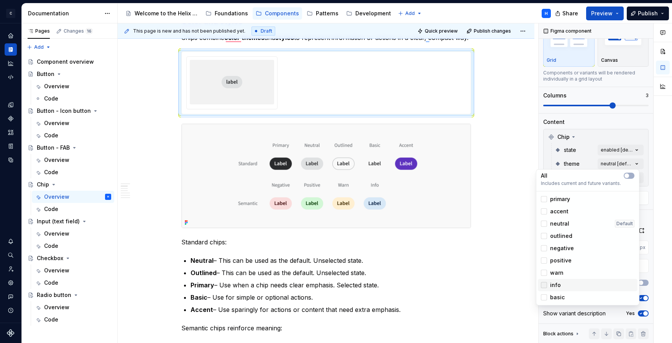
click at [544, 286] on div at bounding box center [544, 285] width 6 height 6
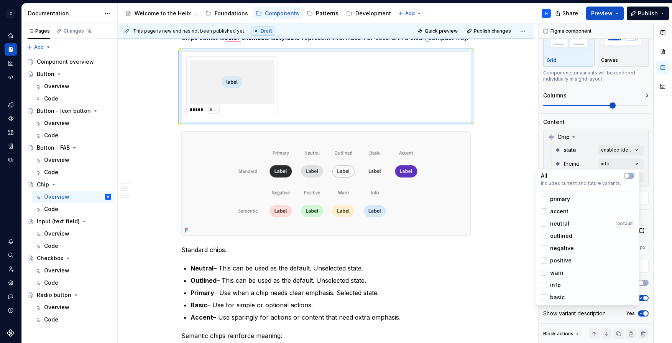
click at [545, 273] on div at bounding box center [544, 273] width 6 height 6
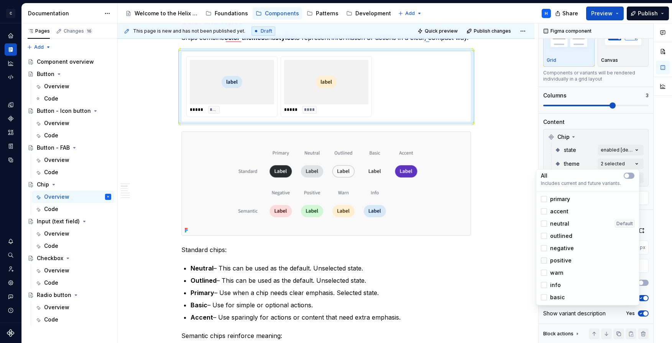
click at [544, 257] on div at bounding box center [544, 260] width 6 height 6
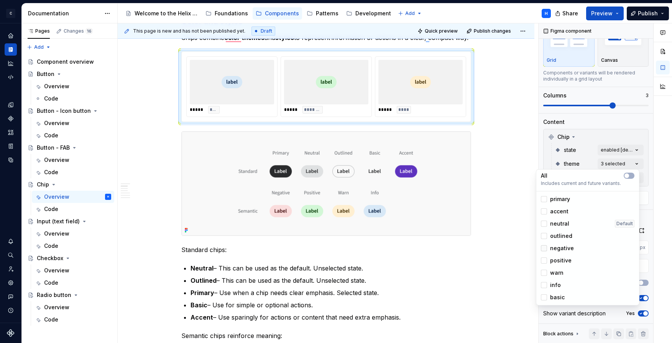
click at [544, 247] on div at bounding box center [544, 248] width 6 height 6
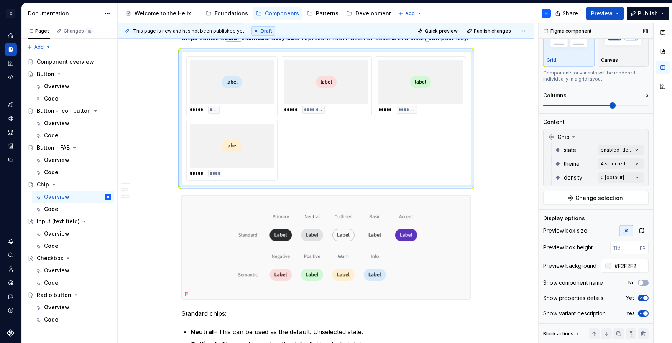
drag, startPoint x: 611, startPoint y: 104, endPoint x: 632, endPoint y: 104, distance: 20.7
click at [631, 104] on div "Comments Open comments No comments yet Select ‘Comment’ from the block context …" at bounding box center [605, 183] width 133 height 320
click at [632, 105] on span at bounding box center [595, 106] width 105 height 2
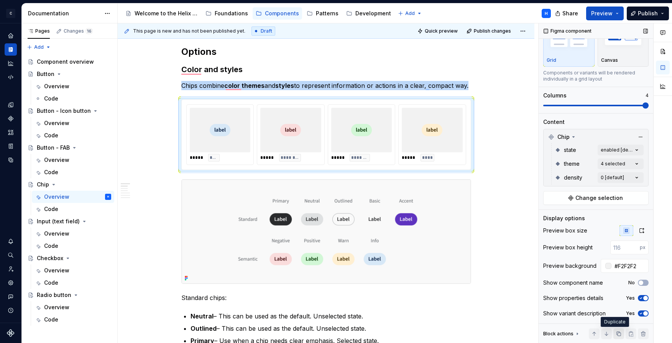
click at [613, 336] on button "button" at bounding box center [618, 333] width 11 height 11
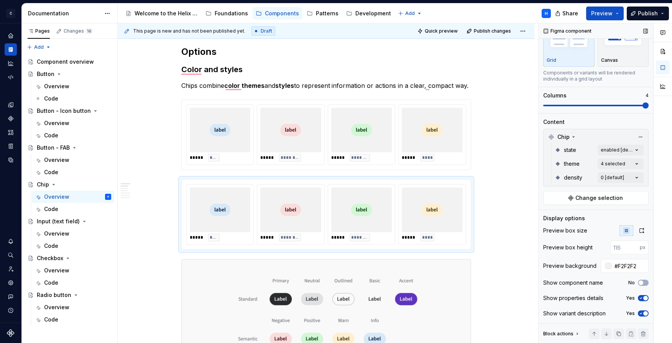
click at [625, 157] on div "theme 4 selected" at bounding box center [599, 164] width 89 height 14
click at [626, 160] on div "Comments Open comments No comments yet Select ‘Comment’ from the block context …" at bounding box center [605, 183] width 133 height 320
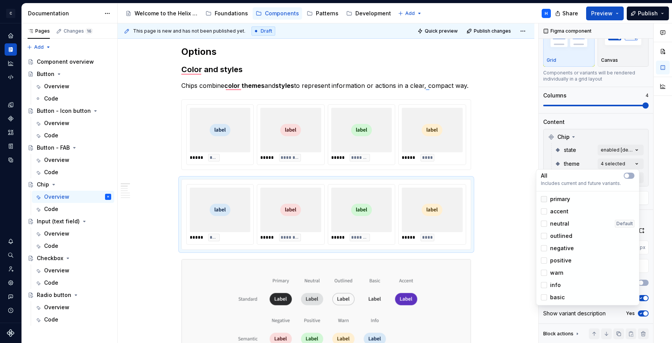
click at [545, 198] on div at bounding box center [544, 199] width 6 height 6
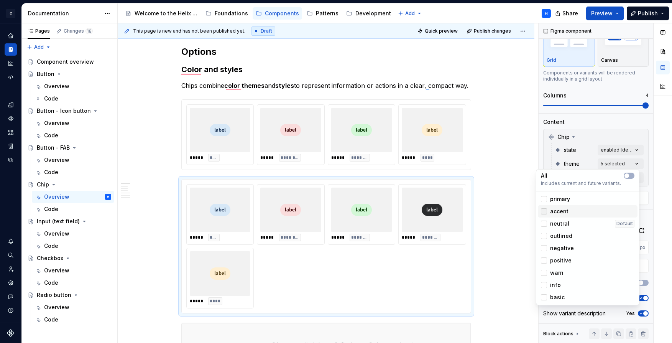
click at [544, 210] on div at bounding box center [544, 211] width 6 height 6
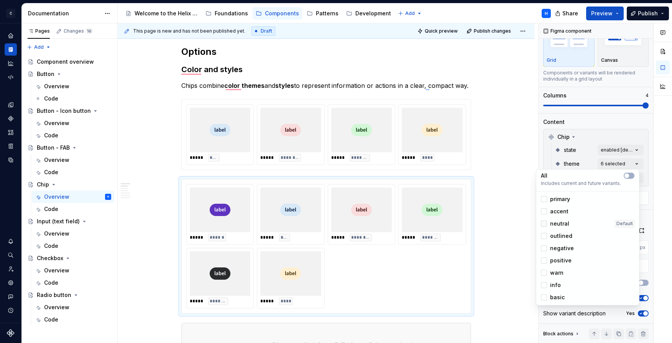
click at [544, 224] on div at bounding box center [544, 223] width 6 height 6
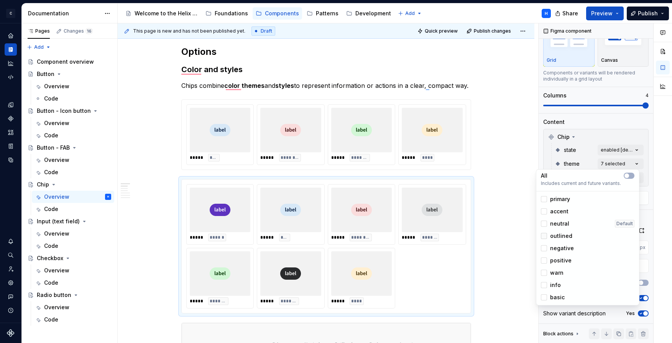
click at [546, 237] on div at bounding box center [544, 236] width 6 height 6
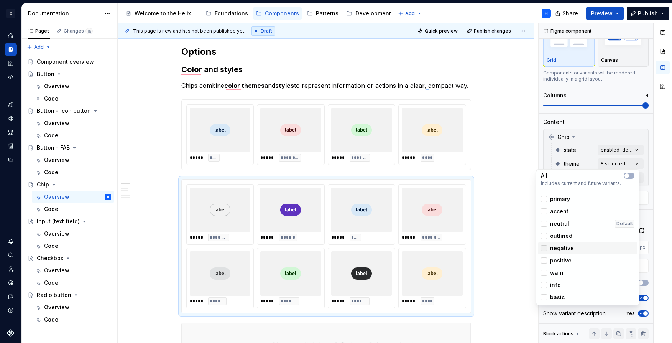
click at [544, 248] on icon at bounding box center [544, 248] width 0 height 0
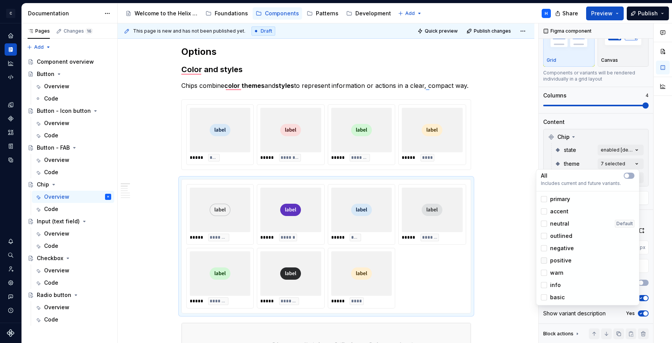
click at [544, 260] on icon at bounding box center [544, 260] width 0 height 0
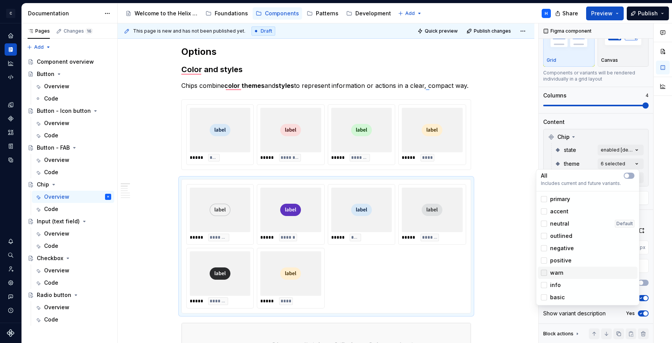
click at [544, 273] on icon at bounding box center [544, 273] width 0 height 0
click at [544, 285] on icon at bounding box center [544, 285] width 0 height 0
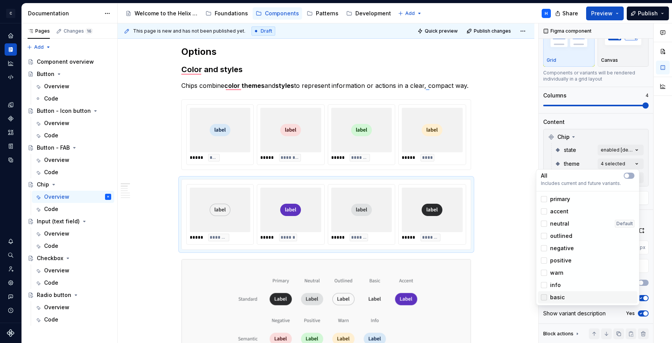
click at [544, 295] on div at bounding box center [544, 297] width 6 height 6
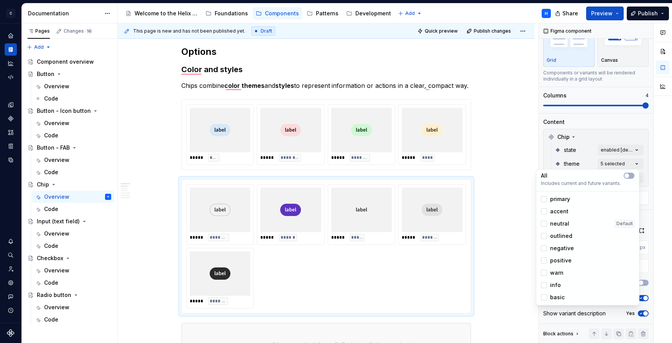
click at [642, 104] on div "Comments Open comments No comments yet Select ‘Comment’ from the block context …" at bounding box center [605, 183] width 133 height 320
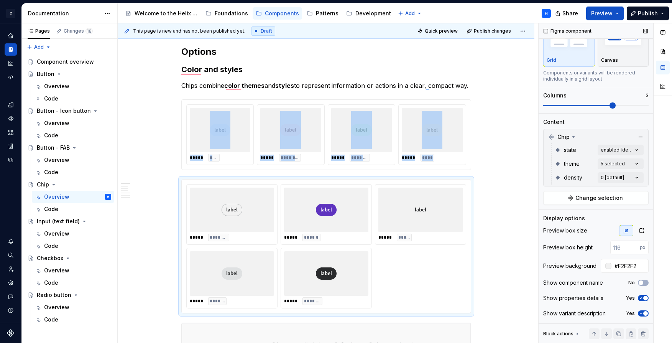
click at [616, 105] on span at bounding box center [613, 105] width 6 height 6
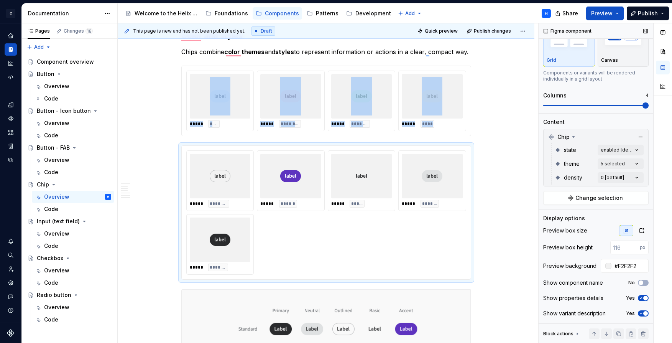
click at [643, 107] on span at bounding box center [646, 105] width 6 height 6
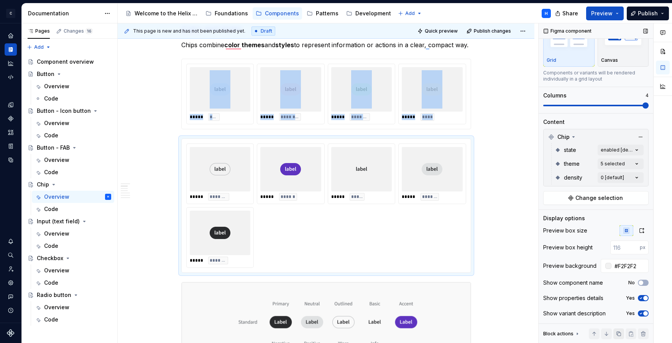
click at [615, 335] on button "button" at bounding box center [618, 333] width 11 height 11
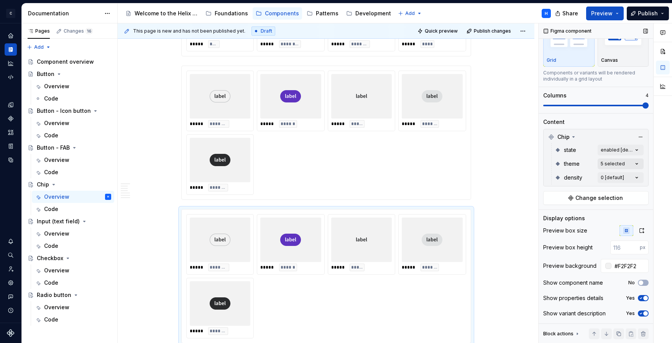
click at [635, 164] on div "Comments Open comments No comments yet Select ‘Comment’ from the block context …" at bounding box center [605, 183] width 133 height 320
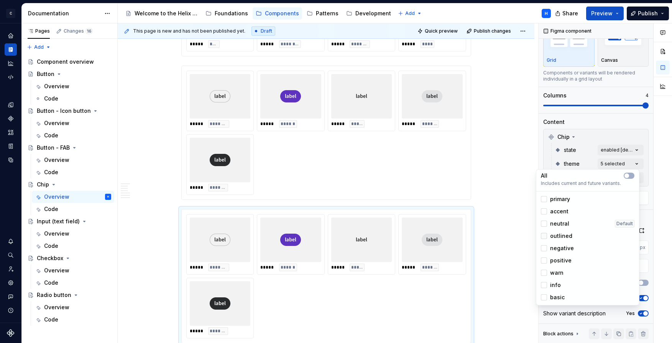
click at [544, 236] on polyline at bounding box center [544, 236] width 0 height 0
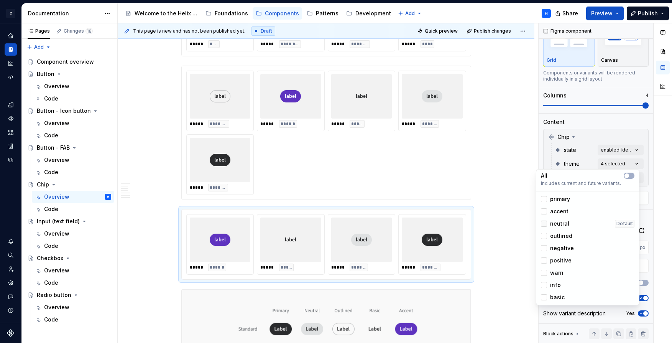
click at [544, 224] on icon at bounding box center [544, 224] width 0 height 0
click at [544, 211] on polyline at bounding box center [544, 211] width 0 height 0
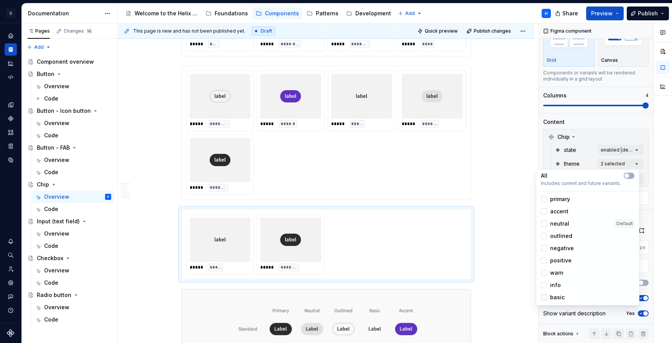
click at [544, 297] on icon at bounding box center [544, 297] width 0 height 0
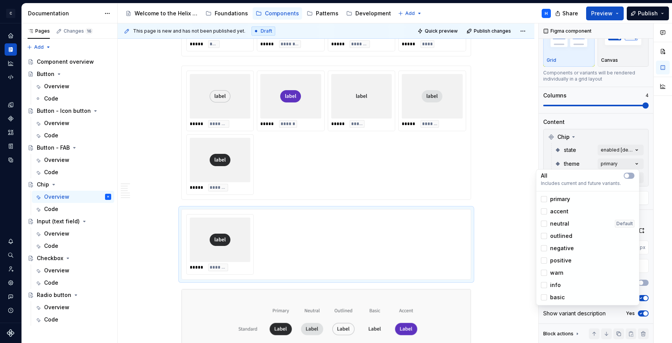
click at [276, 154] on html "C Helix H Design system data Documentation Accessibility guide for tree Page tr…" at bounding box center [336, 171] width 672 height 343
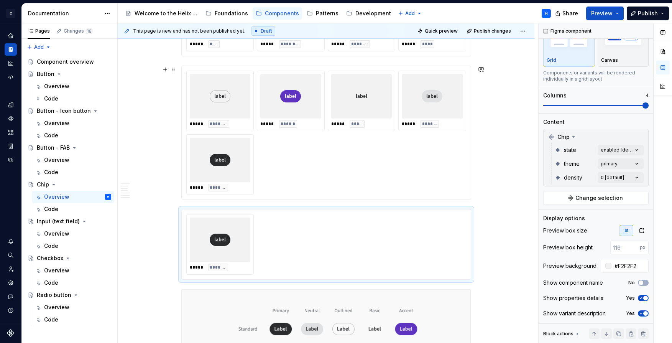
click at [259, 135] on div "***** ******** ***** ****** ***** ***** ***** ******* ***** *******" at bounding box center [326, 133] width 280 height 124
click at [633, 163] on div "Comments Open comments No comments yet Select ‘Comment’ from the block context …" at bounding box center [605, 183] width 133 height 320
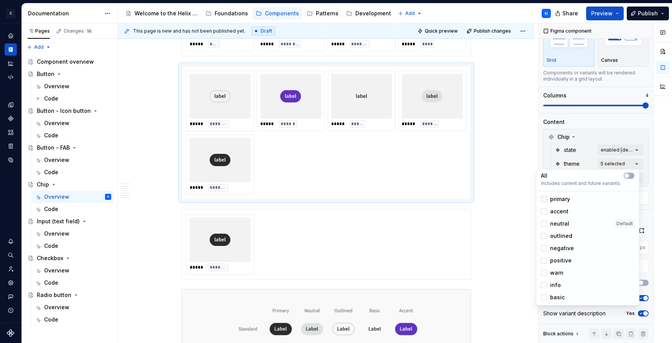
click at [544, 199] on icon at bounding box center [544, 199] width 0 height 0
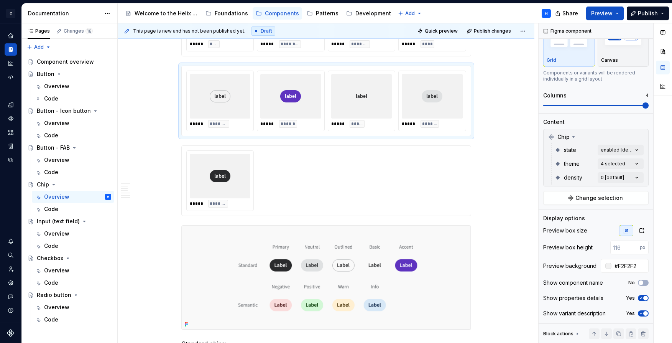
click at [506, 143] on html "C Helix H Design system data Documentation Accessibility guide for tree Page tr…" at bounding box center [336, 171] width 672 height 343
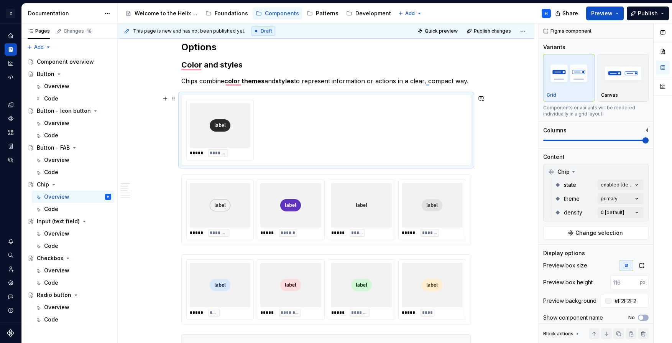
click at [297, 133] on div "***** *******" at bounding box center [326, 130] width 280 height 61
click at [611, 201] on div "Comments Open comments No comments yet Select ‘Comment’ from the block context …" at bounding box center [605, 183] width 133 height 320
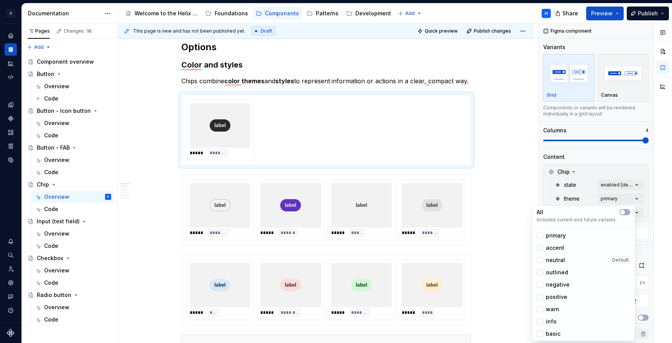
click at [615, 201] on div "Comments Open comments No comments yet Select ‘Comment’ from the block context …" at bounding box center [605, 183] width 133 height 320
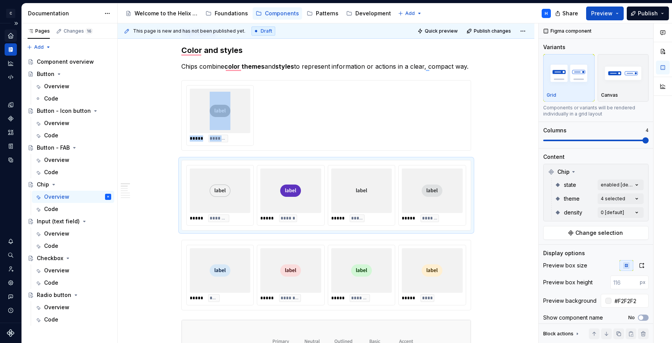
click at [10, 39] on div "Home" at bounding box center [11, 36] width 12 height 12
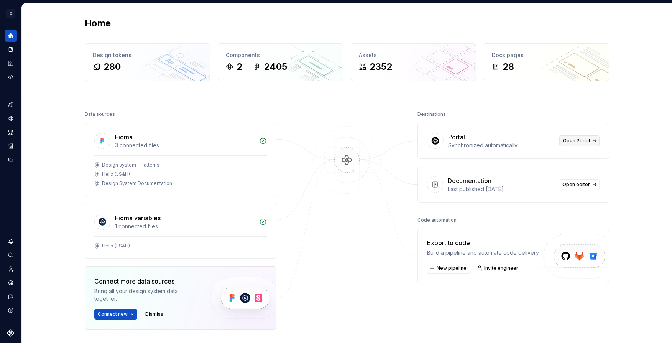
click at [567, 140] on span "Open Portal" at bounding box center [576, 141] width 27 height 6
click at [16, 23] on button "Expand sidebar" at bounding box center [16, 23] width 11 height 11
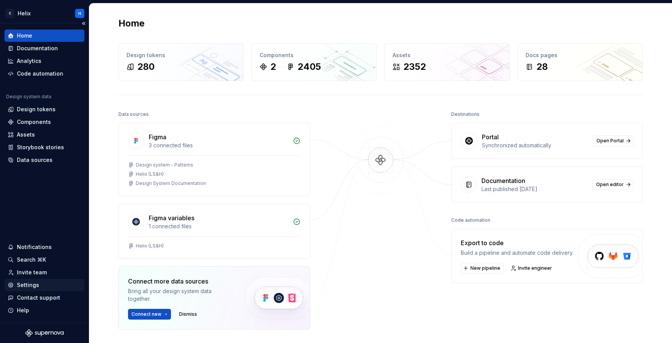
click at [22, 288] on div "Settings" at bounding box center [28, 285] width 22 height 8
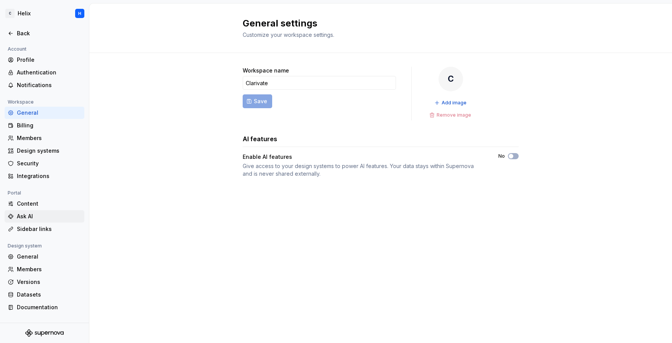
click at [38, 215] on div "Ask AI" at bounding box center [49, 216] width 64 height 8
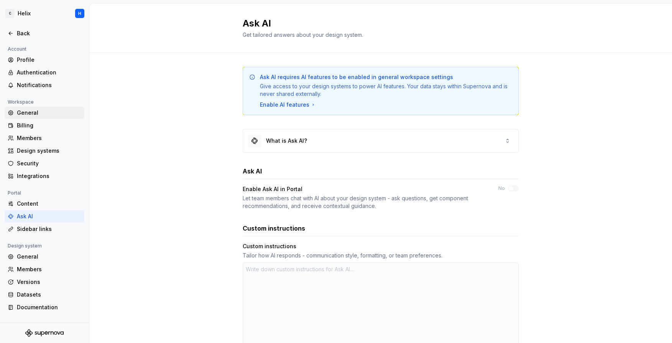
click at [45, 116] on div "General" at bounding box center [49, 113] width 64 height 8
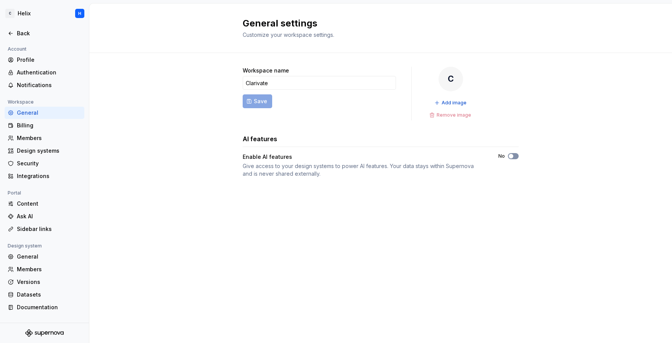
click at [510, 156] on span "button" at bounding box center [511, 156] width 5 height 5
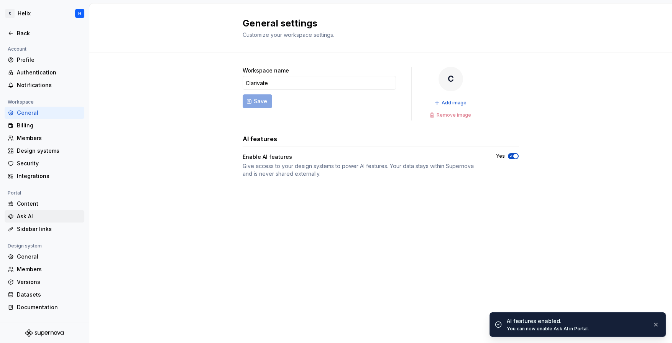
click at [33, 211] on div "Ask AI" at bounding box center [45, 216] width 80 height 12
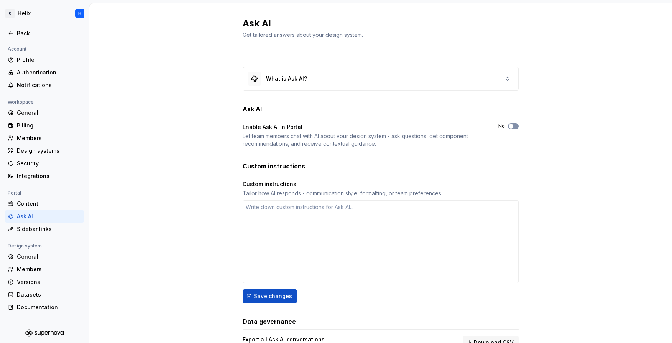
click at [511, 127] on button "No" at bounding box center [513, 126] width 11 height 6
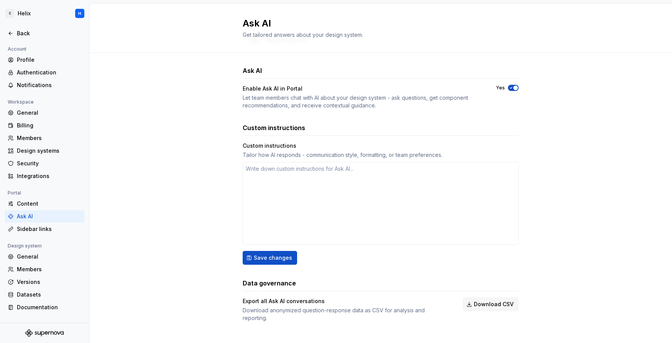
scroll to position [39, 0]
click at [21, 34] on div "Back" at bounding box center [49, 34] width 64 height 8
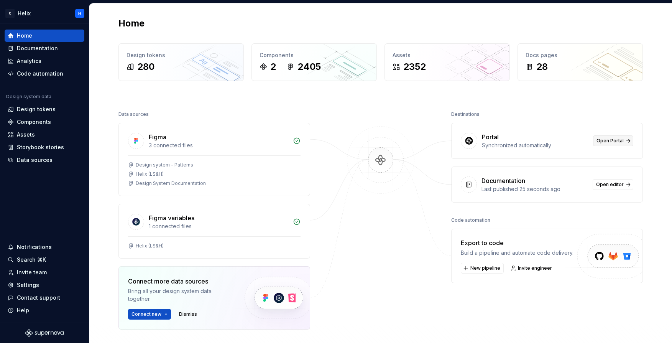
click at [613, 143] on span "Open Portal" at bounding box center [610, 141] width 27 height 6
click at [38, 45] on div "Documentation" at bounding box center [37, 48] width 41 height 8
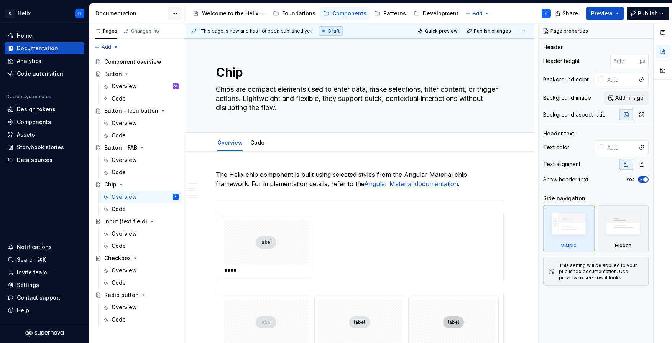
click at [179, 15] on html "C Helix H Home Documentation Analytics Code automation Design system data Desig…" at bounding box center [336, 171] width 672 height 343
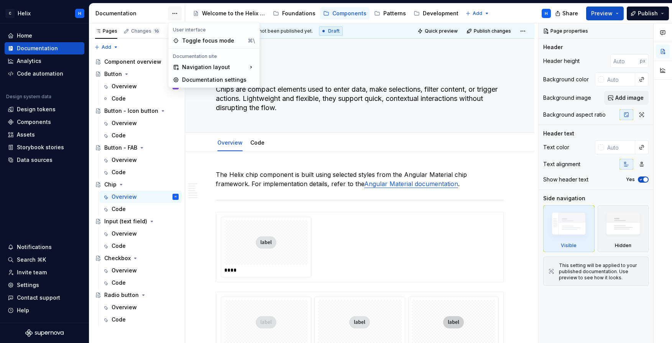
click at [179, 15] on html "C Helix H Home Documentation Analytics Code automation Design system data Desig…" at bounding box center [336, 171] width 672 height 343
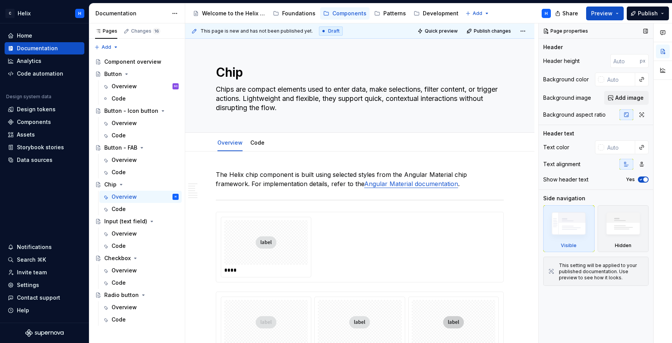
type textarea "*"
